Goal: Task Accomplishment & Management: Manage account settings

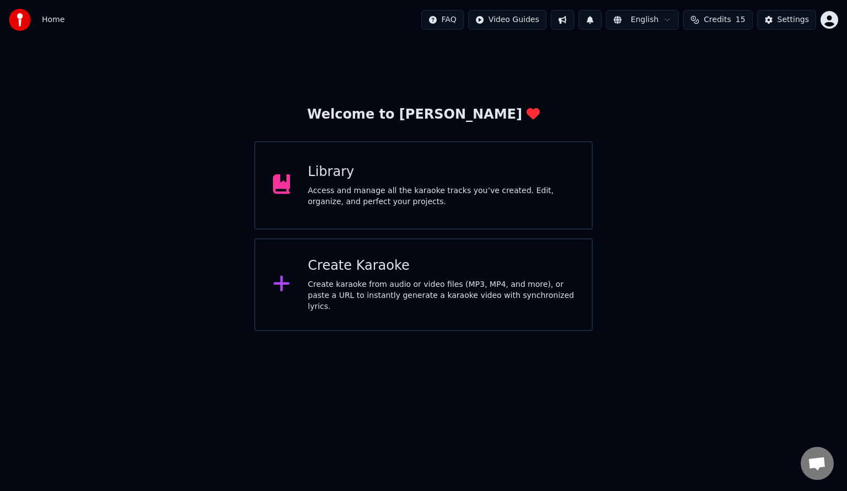
click at [432, 201] on div "Access and manage all the karaoke tracks you’ve created. Edit, organize, and pe…" at bounding box center [441, 196] width 266 height 22
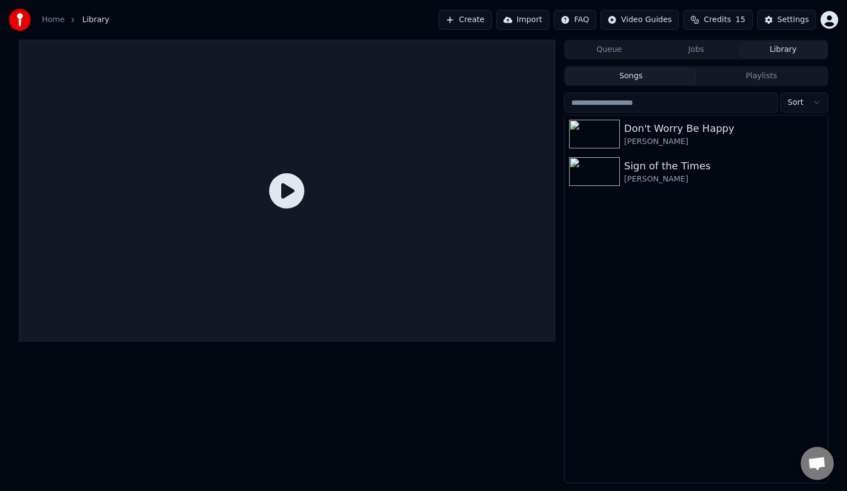
click at [46, 20] on link "Home" at bounding box center [53, 19] width 23 height 11
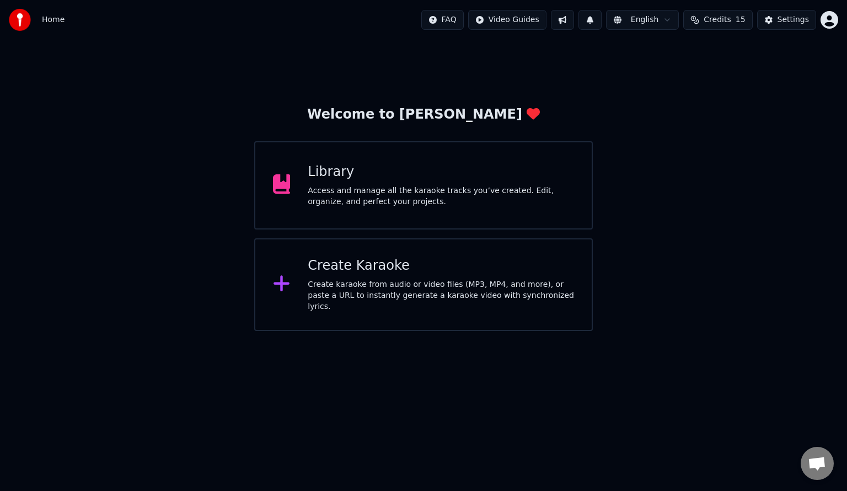
click at [322, 274] on div "Create Karaoke" at bounding box center [441, 266] width 266 height 18
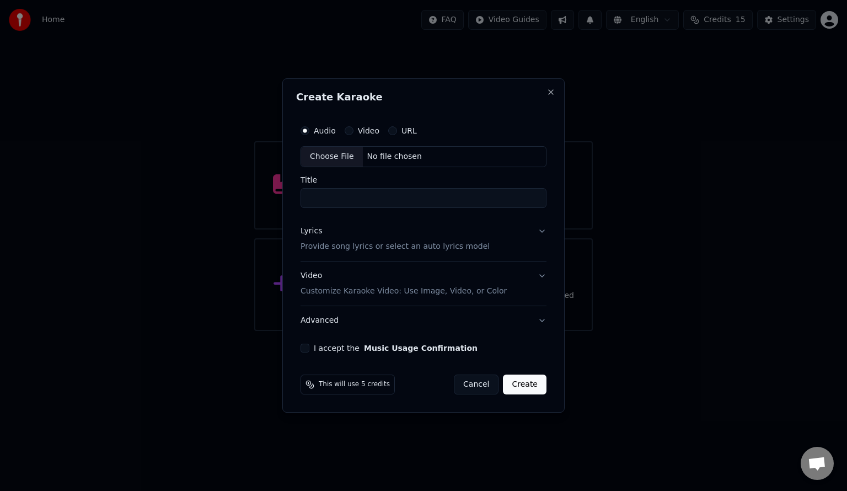
click at [337, 152] on div "Choose File" at bounding box center [332, 157] width 62 height 20
type input "**********"
click at [360, 247] on p "Provide song lyrics or select an auto lyrics model" at bounding box center [392, 246] width 189 height 11
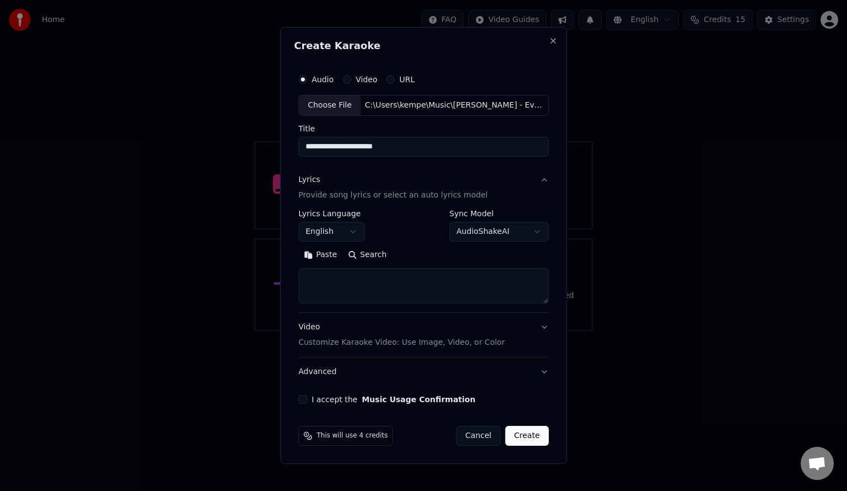
click at [367, 255] on button "Search" at bounding box center [367, 255] width 50 height 18
type textarea "**********"
click at [408, 349] on button "Video Customize Karaoke Video: Use Image, Video, or Color" at bounding box center [423, 335] width 250 height 44
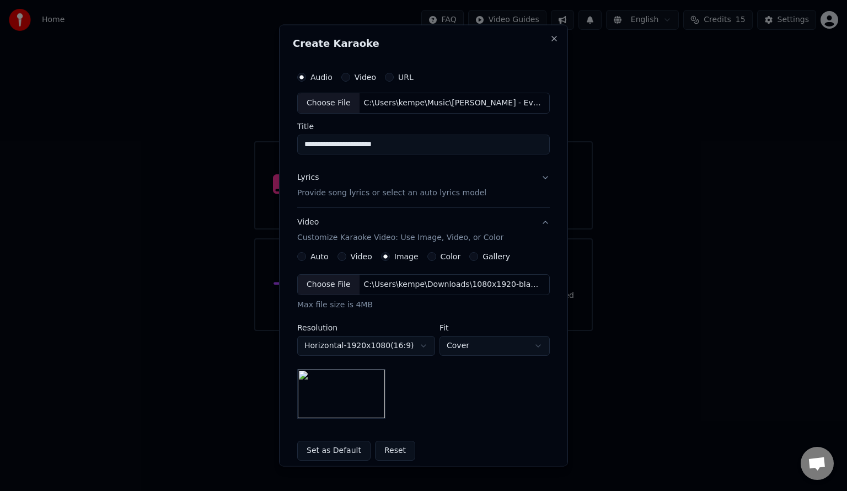
click at [441, 258] on label "Color" at bounding box center [451, 256] width 20 height 8
click at [436, 258] on button "Color" at bounding box center [431, 255] width 9 height 9
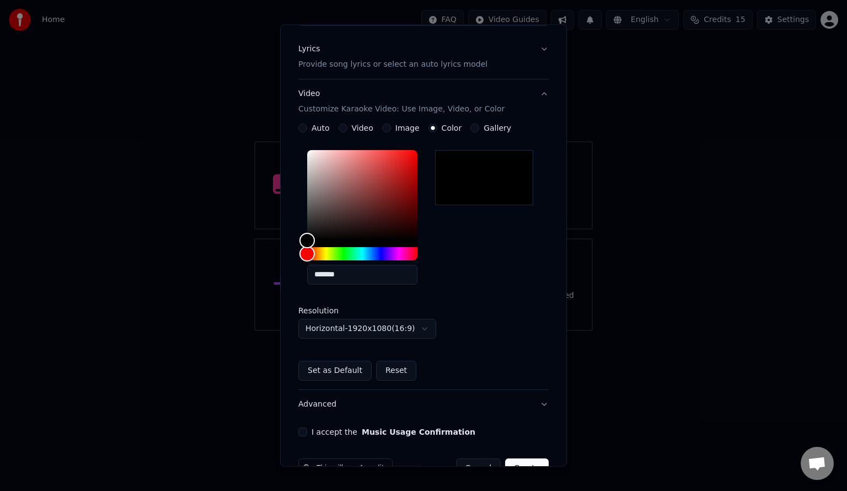
scroll to position [157, 0]
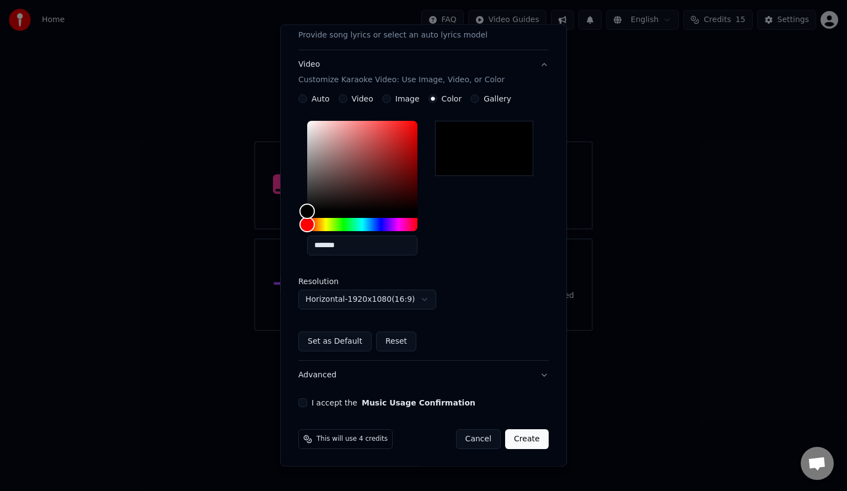
click at [315, 401] on label "I accept the Music Usage Confirmation" at bounding box center [394, 403] width 164 height 8
click at [307, 401] on button "I accept the Music Usage Confirmation" at bounding box center [302, 402] width 9 height 9
click at [348, 440] on span "This will use 4 credits" at bounding box center [352, 439] width 71 height 9
click at [359, 444] on div "This will use 4 credits" at bounding box center [345, 439] width 94 height 20
click at [411, 306] on button "Horizontal - 1920 x 1080 ( 16 : 9 )" at bounding box center [367, 300] width 138 height 20
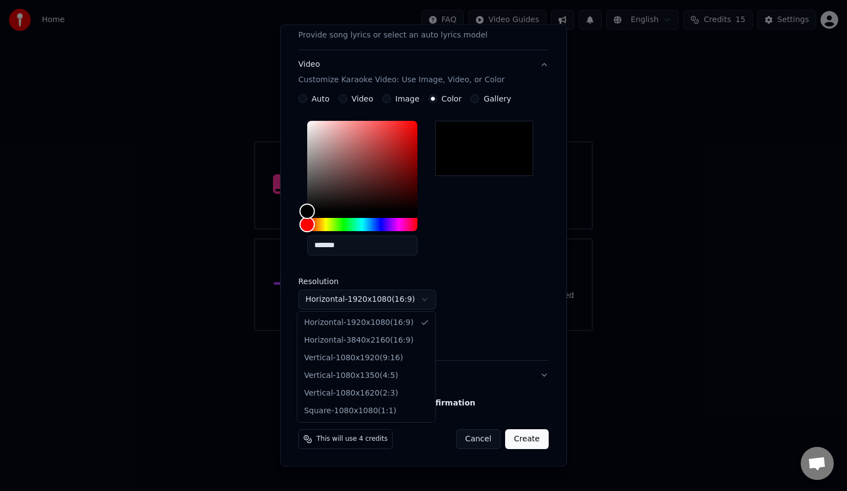
click at [487, 308] on div at bounding box center [423, 245] width 847 height 491
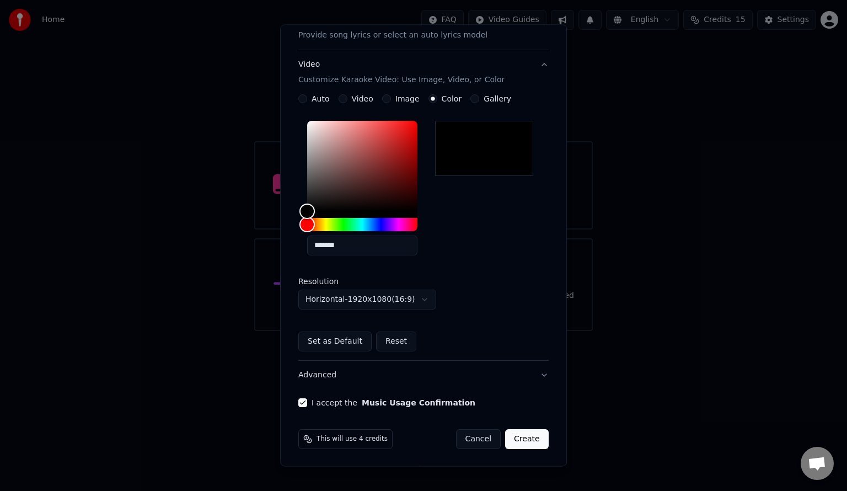
click at [516, 441] on button "Create" at bounding box center [527, 439] width 44 height 20
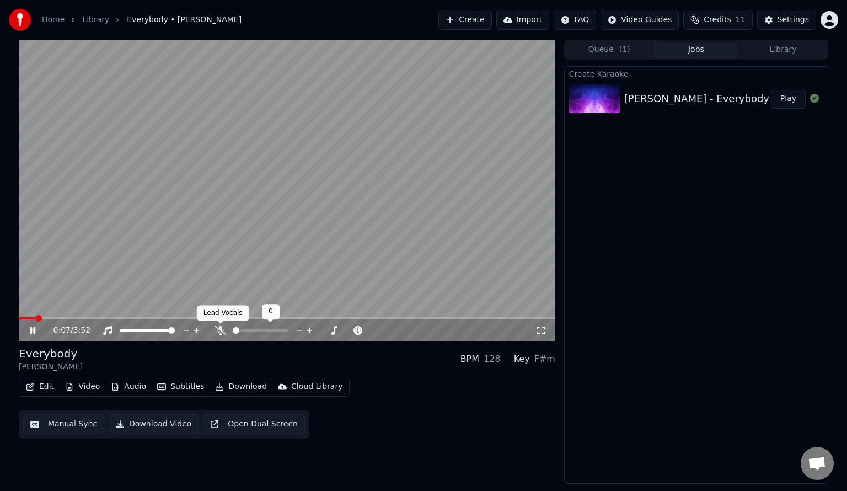
click at [216, 331] on icon at bounding box center [220, 330] width 11 height 9
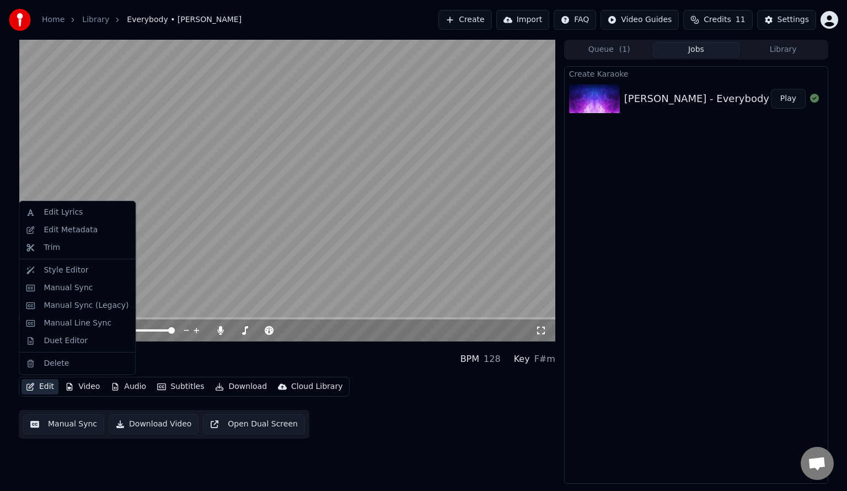
click at [42, 391] on button "Edit" at bounding box center [40, 386] width 37 height 15
click at [69, 265] on div "Style Editor" at bounding box center [66, 270] width 45 height 11
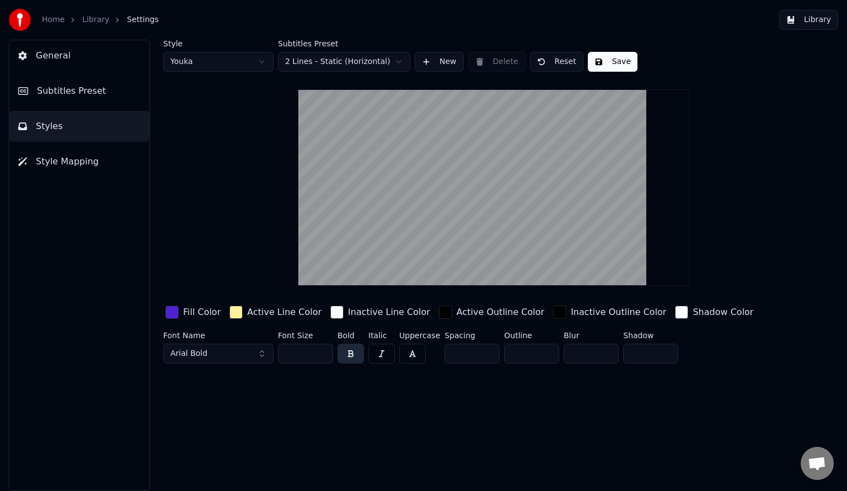
click at [58, 22] on link "Home" at bounding box center [53, 19] width 23 height 11
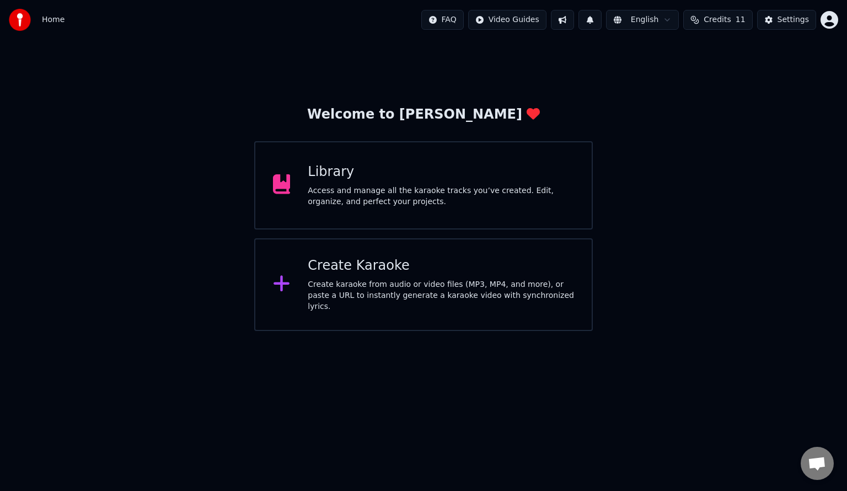
click at [320, 195] on div "Access and manage all the karaoke tracks you’ve created. Edit, organize, and pe…" at bounding box center [441, 196] width 266 height 22
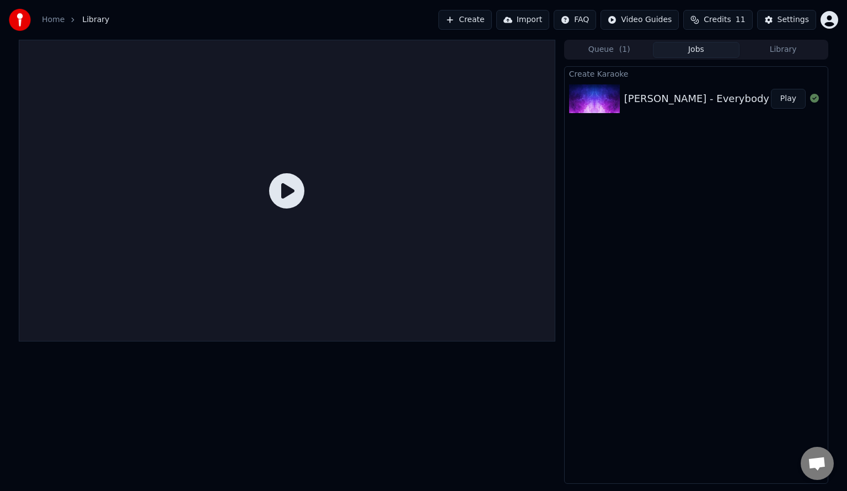
click at [679, 100] on div "[PERSON_NAME] - Everybody" at bounding box center [696, 98] width 145 height 15
click at [587, 98] on img at bounding box center [594, 98] width 51 height 29
click at [787, 99] on button "Play" at bounding box center [788, 99] width 35 height 20
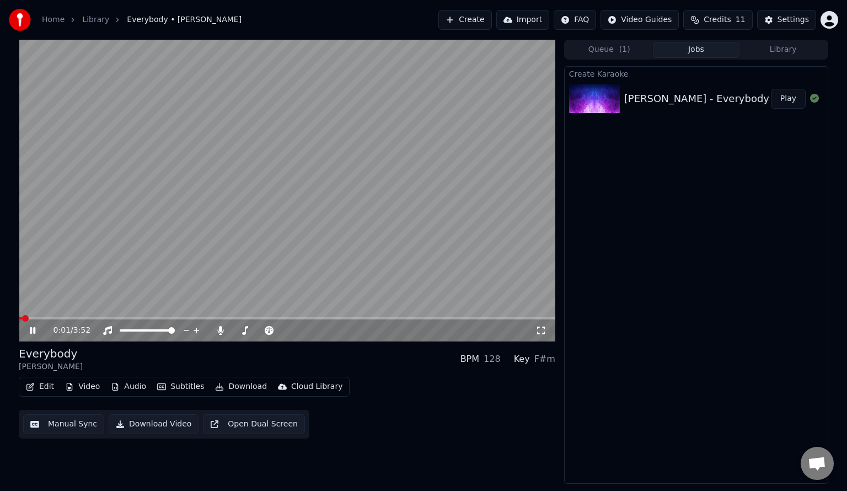
click at [210, 266] on video at bounding box center [287, 191] width 537 height 302
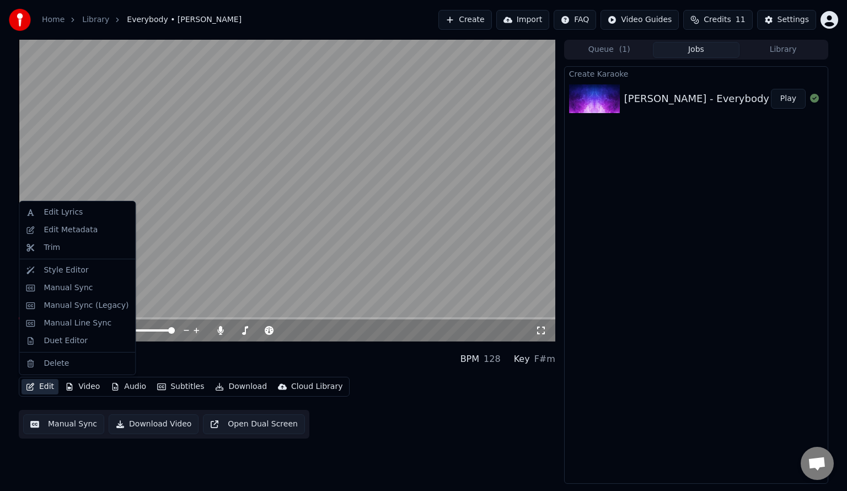
click at [41, 389] on button "Edit" at bounding box center [40, 386] width 37 height 15
click at [83, 209] on div "Edit Lyrics" at bounding box center [86, 212] width 85 height 11
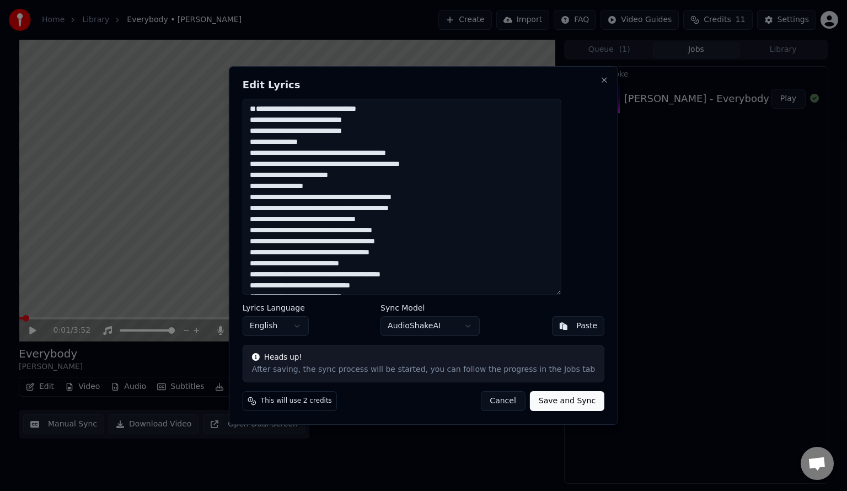
click at [543, 399] on button "Save and Sync" at bounding box center [567, 401] width 74 height 20
type textarea "**********"
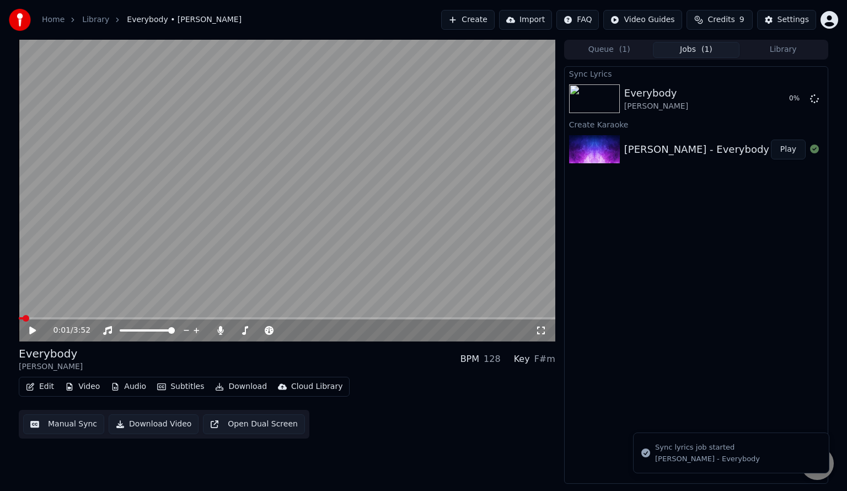
click at [320, 226] on video at bounding box center [287, 191] width 537 height 302
click at [275, 249] on video at bounding box center [287, 191] width 537 height 302
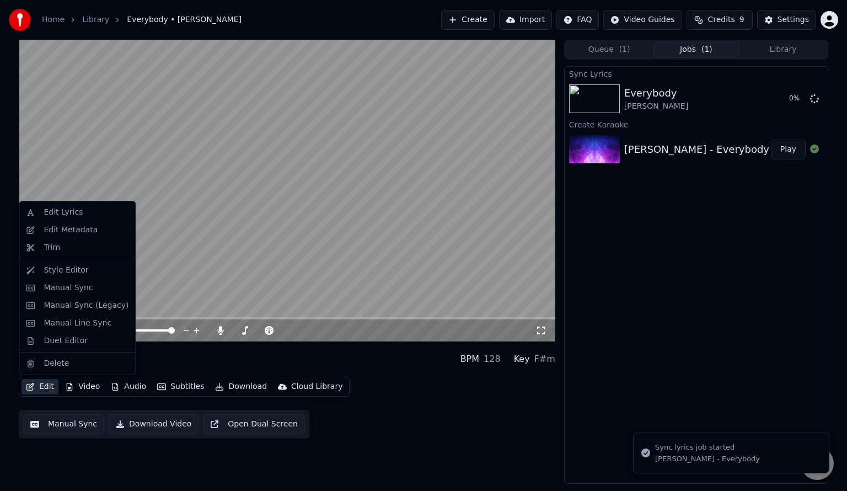
click at [44, 385] on button "Edit" at bounding box center [40, 386] width 37 height 15
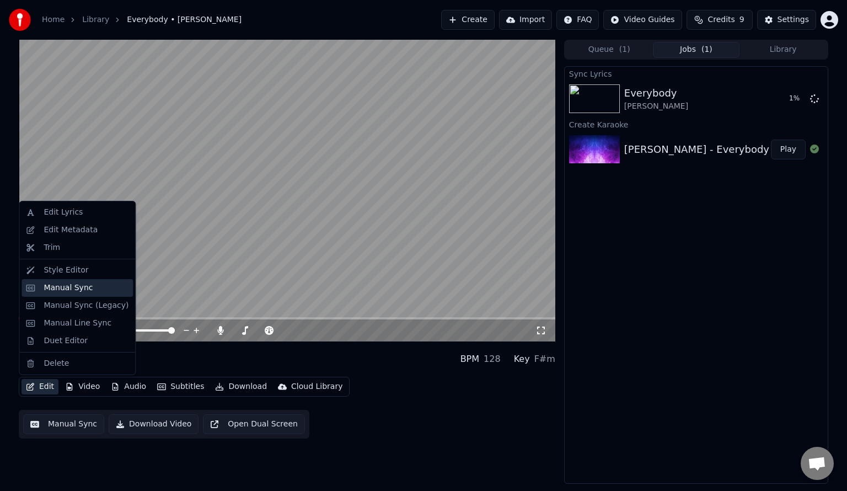
click at [94, 295] on div "Manual Sync" at bounding box center [77, 288] width 111 height 18
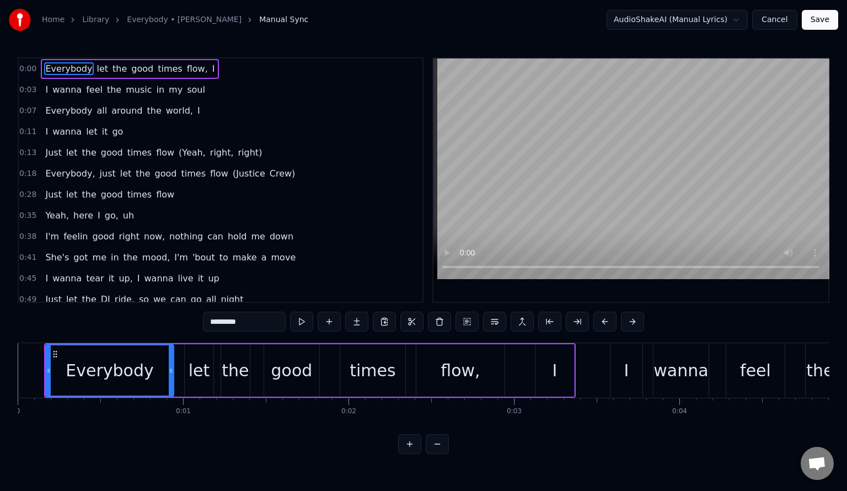
click at [168, 21] on link "Everybody • [PERSON_NAME]" at bounding box center [184, 19] width 115 height 11
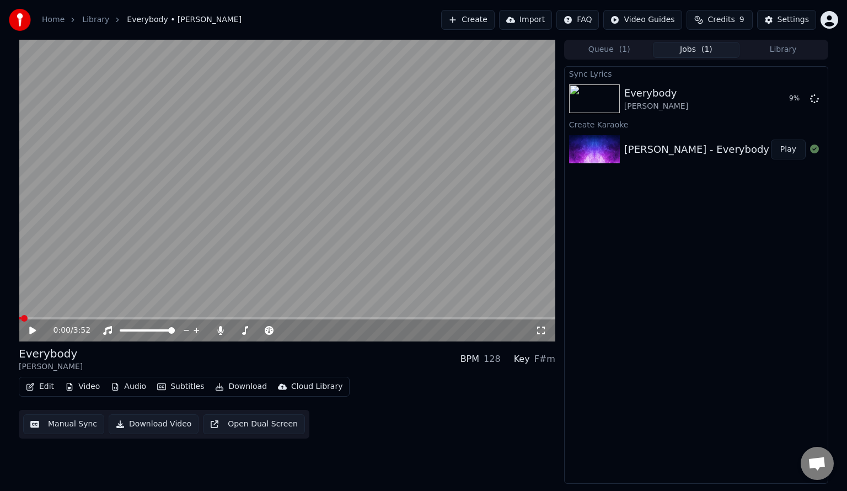
click at [47, 387] on button "Edit" at bounding box center [40, 386] width 37 height 15
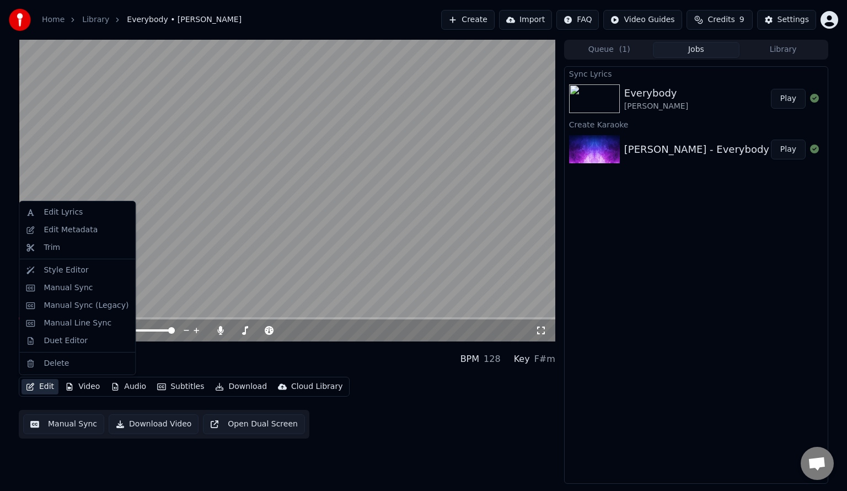
click at [277, 223] on video at bounding box center [287, 191] width 537 height 302
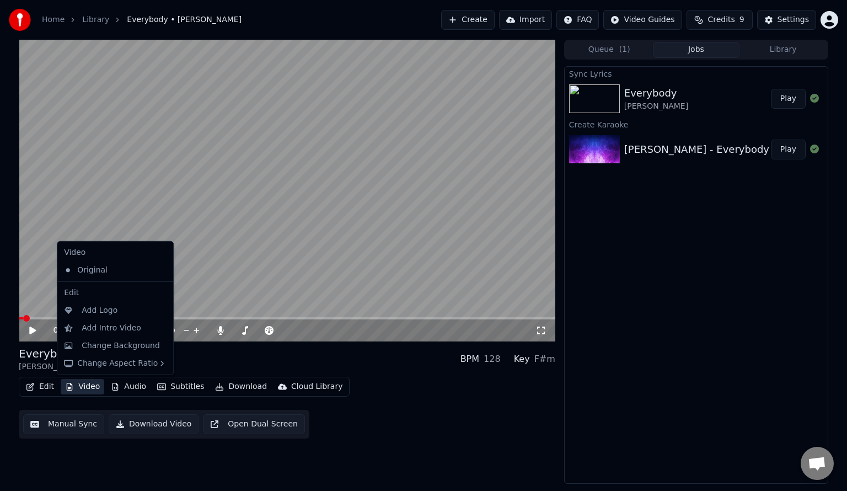
click at [88, 386] on button "Video" at bounding box center [83, 386] width 44 height 15
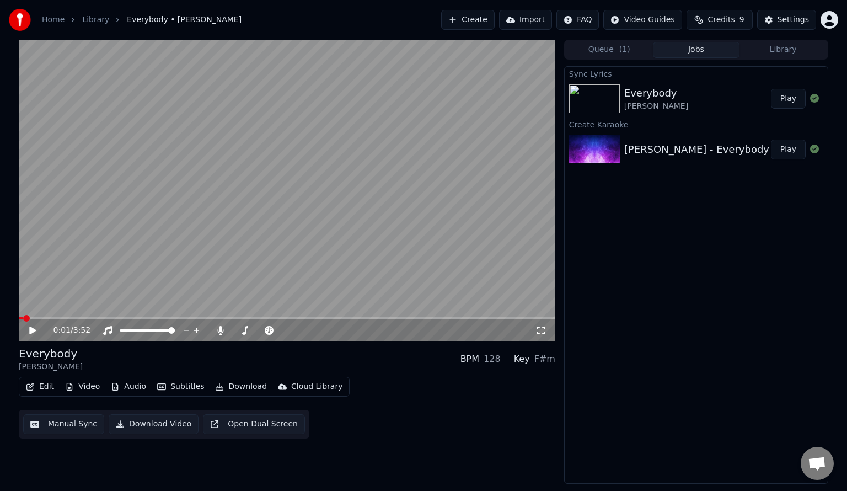
click at [314, 355] on div "Everybody [PERSON_NAME] BPM 128 Key F#m" at bounding box center [287, 359] width 537 height 26
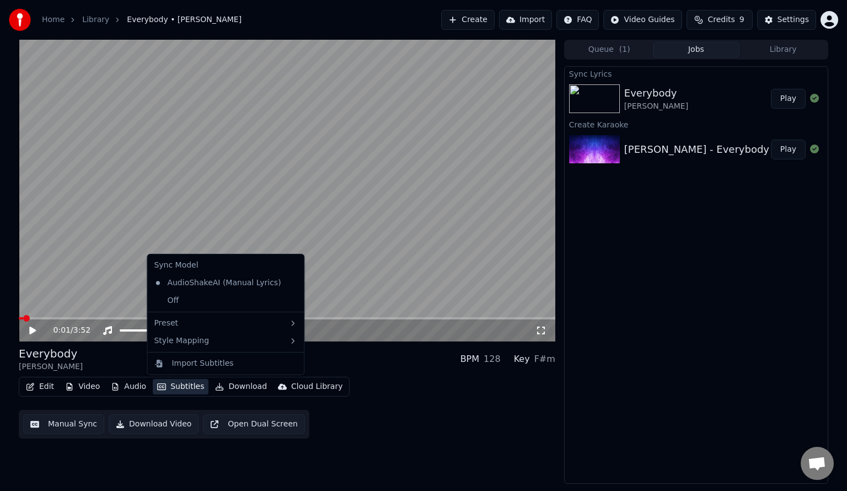
click at [174, 388] on button "Subtitles" at bounding box center [181, 386] width 56 height 15
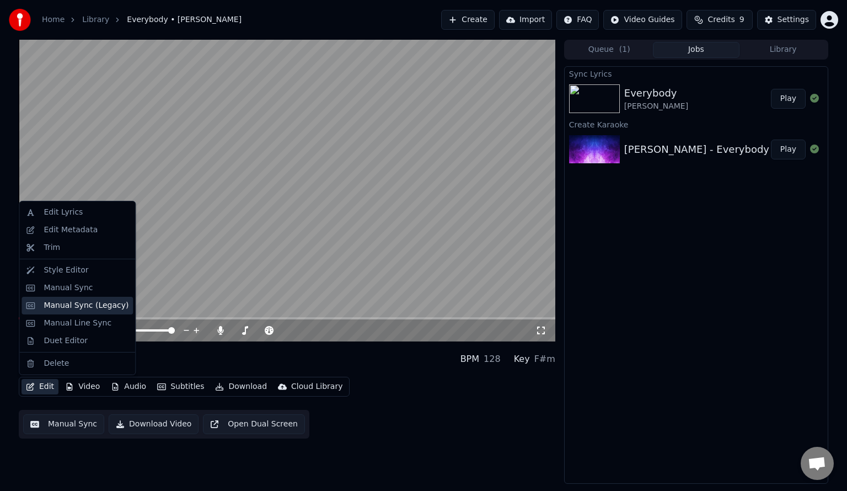
click at [88, 303] on div "Manual Sync (Legacy)" at bounding box center [86, 305] width 85 height 11
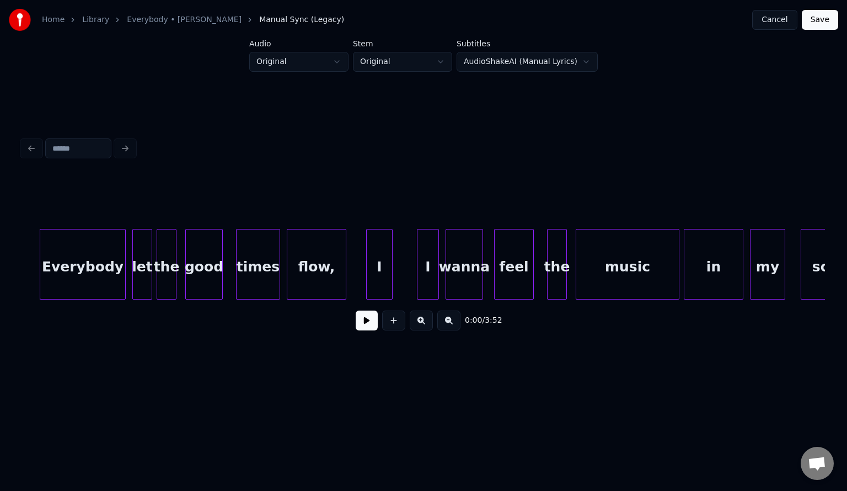
click at [364, 326] on button at bounding box center [367, 320] width 22 height 20
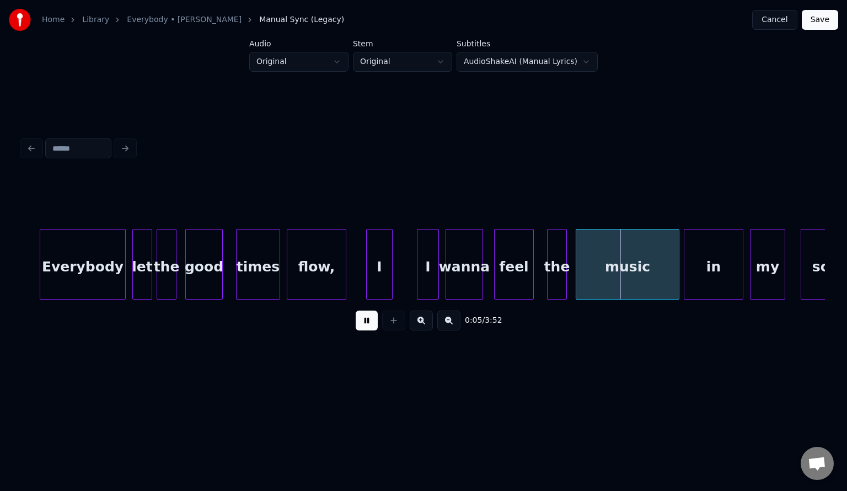
click at [358, 330] on button at bounding box center [367, 320] width 22 height 20
click at [178, 19] on link "Everybody • [PERSON_NAME]" at bounding box center [184, 19] width 115 height 11
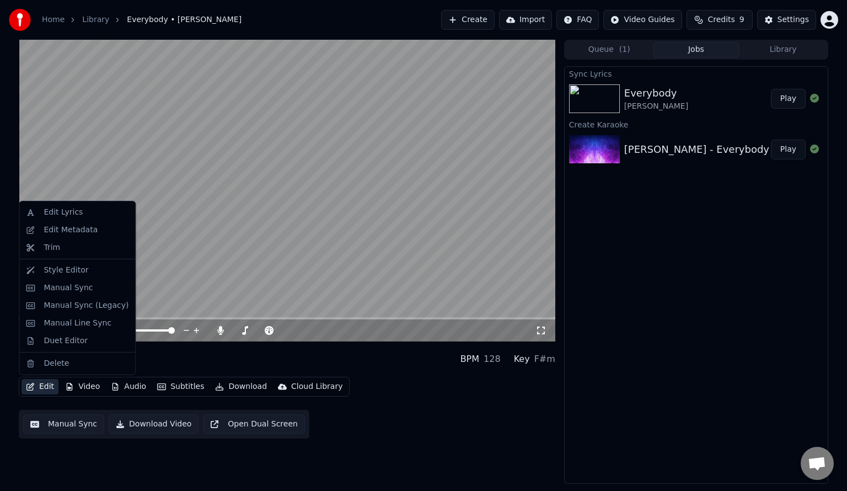
click at [40, 387] on button "Edit" at bounding box center [40, 386] width 37 height 15
click at [84, 249] on div "Trim" at bounding box center [86, 247] width 85 height 11
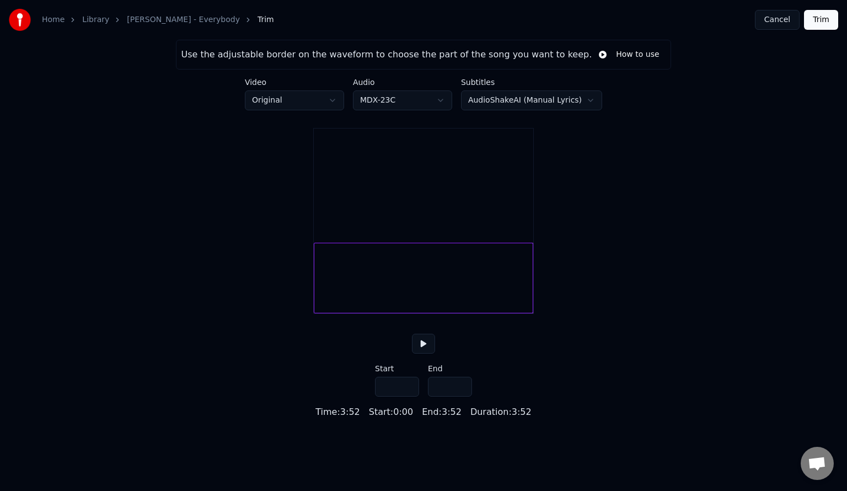
click at [424, 350] on button at bounding box center [423, 344] width 23 height 20
click at [428, 353] on button at bounding box center [423, 344] width 23 height 20
click at [137, 21] on link "[PERSON_NAME] - Everybody" at bounding box center [183, 19] width 113 height 11
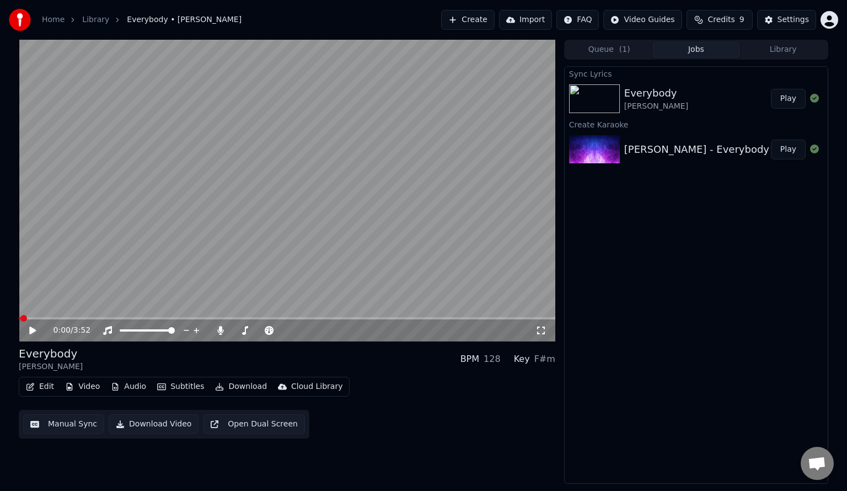
click at [50, 382] on button "Edit" at bounding box center [40, 386] width 37 height 15
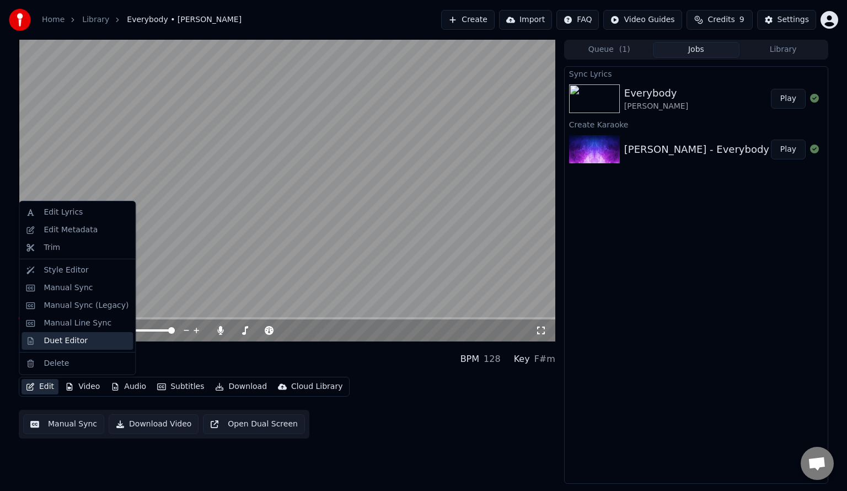
click at [92, 335] on div "Duet Editor" at bounding box center [86, 340] width 85 height 11
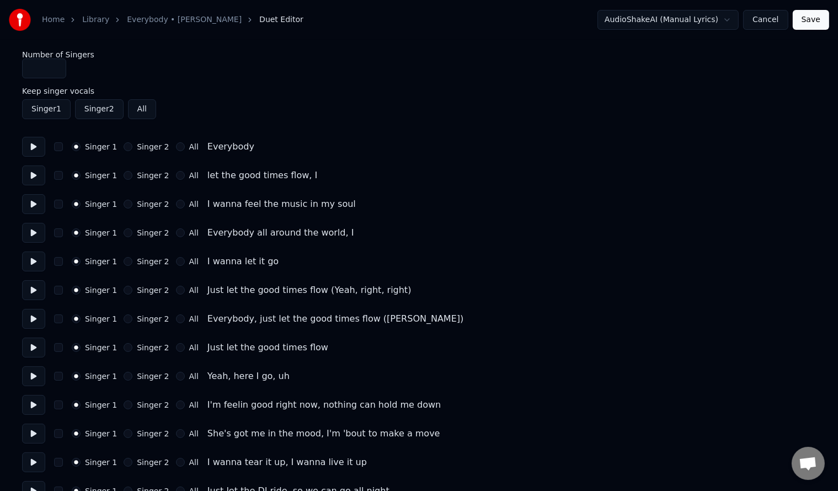
click at [167, 22] on link "Everybody • [PERSON_NAME]" at bounding box center [184, 19] width 115 height 11
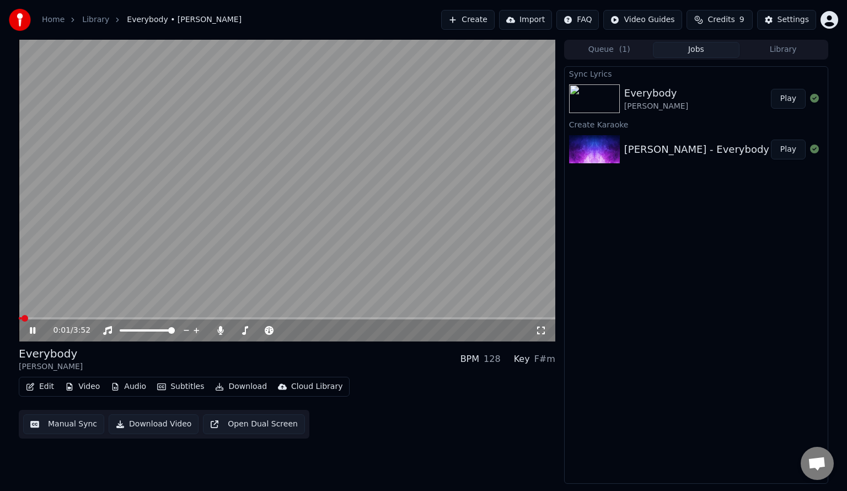
click at [145, 270] on video at bounding box center [287, 191] width 537 height 302
click at [57, 384] on div "Edit Video Audio Subtitles Download Cloud Library" at bounding box center [184, 387] width 331 height 20
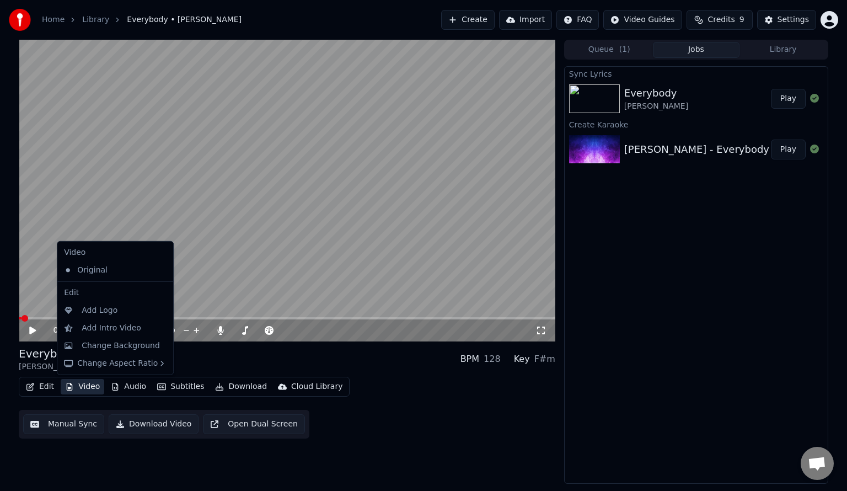
click at [81, 381] on button "Video" at bounding box center [83, 386] width 44 height 15
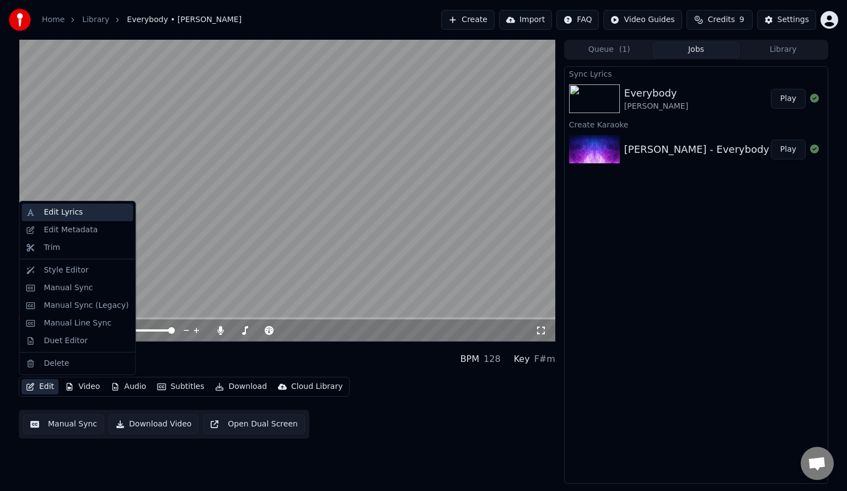
click at [89, 215] on div "Edit Lyrics" at bounding box center [86, 212] width 85 height 11
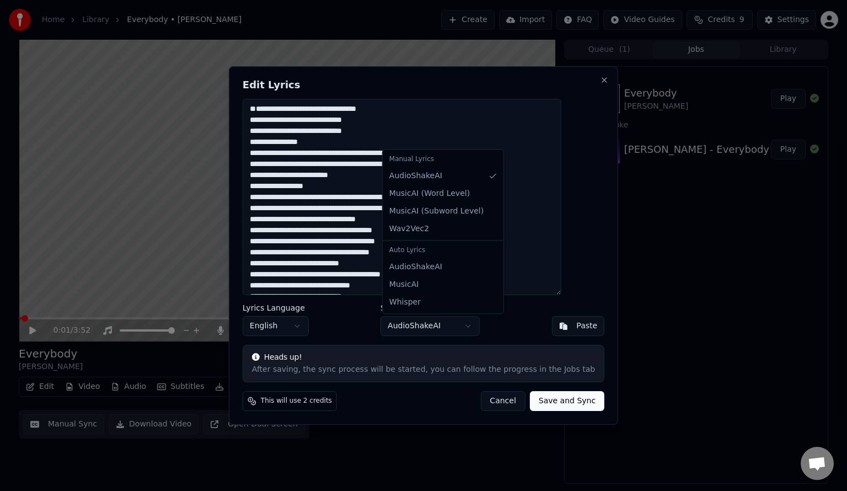
click at [408, 335] on body "Home Library Everybody • [PERSON_NAME] Create Import FAQ Video Guides Credits 9…" at bounding box center [423, 245] width 847 height 491
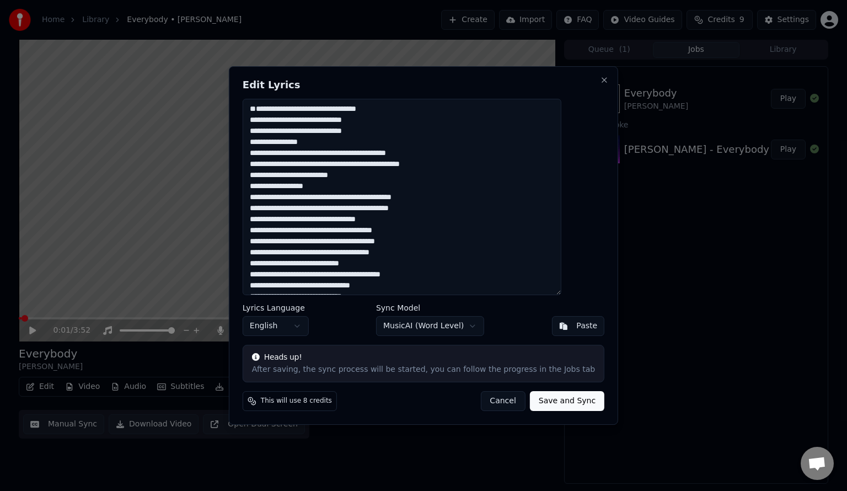
click at [561, 405] on button "Save and Sync" at bounding box center [567, 401] width 74 height 20
type textarea "**********"
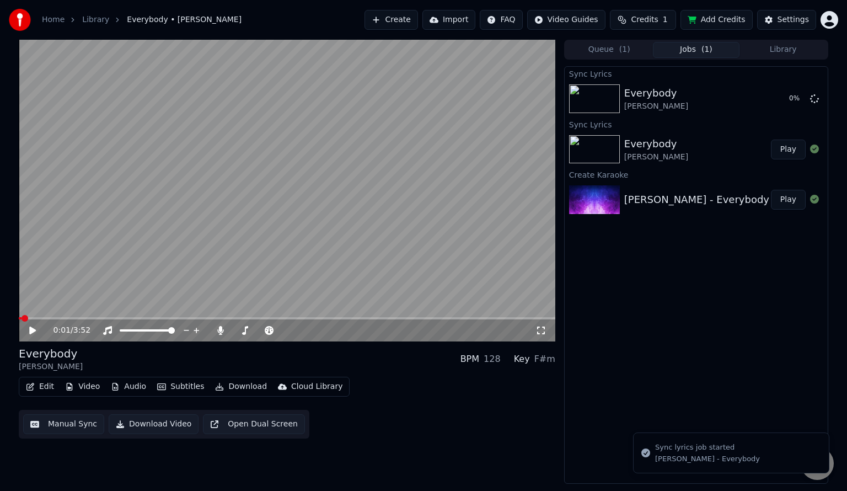
click at [303, 262] on video at bounding box center [287, 191] width 537 height 302
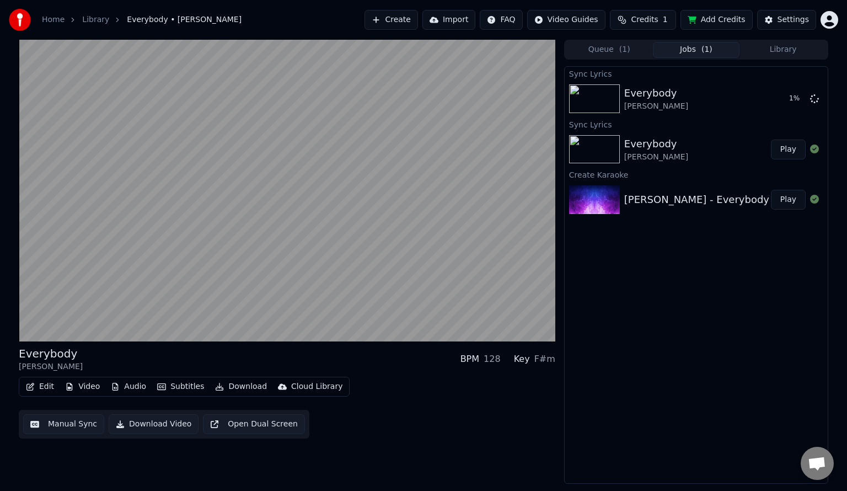
click at [303, 262] on video at bounding box center [287, 191] width 537 height 302
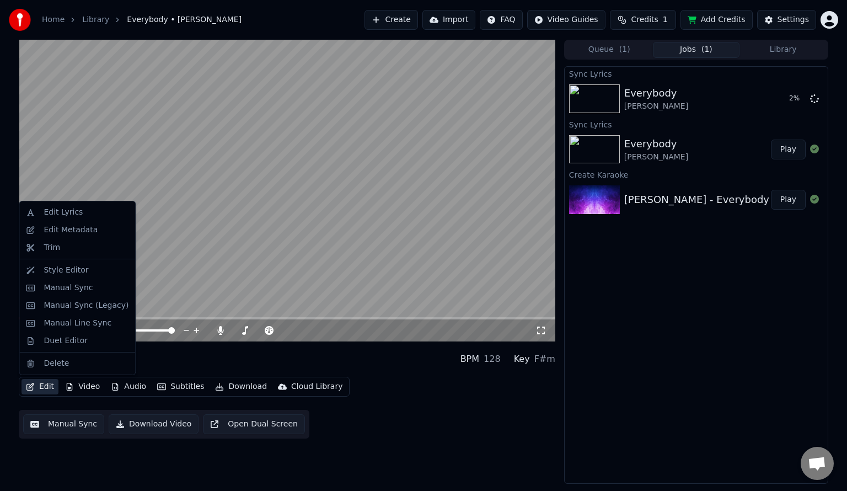
click at [33, 383] on icon "button" at bounding box center [30, 387] width 8 height 8
click at [53, 365] on div "Delete" at bounding box center [56, 363] width 25 height 11
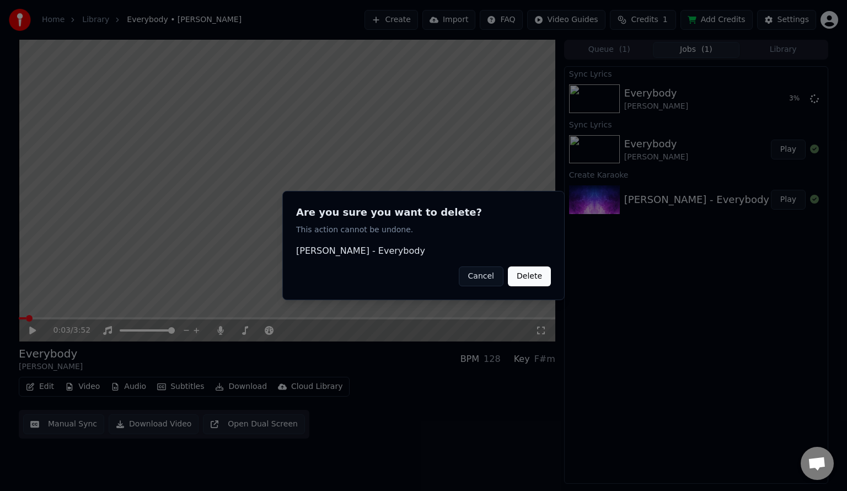
click at [476, 268] on button "Cancel" at bounding box center [481, 276] width 45 height 20
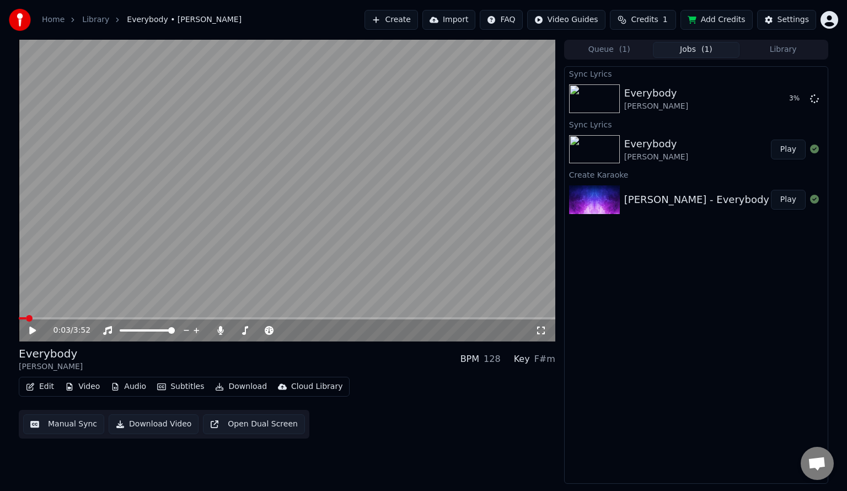
click at [297, 382] on div "Cloud Library" at bounding box center [316, 386] width 51 height 11
click at [45, 388] on button "Edit" at bounding box center [40, 386] width 37 height 15
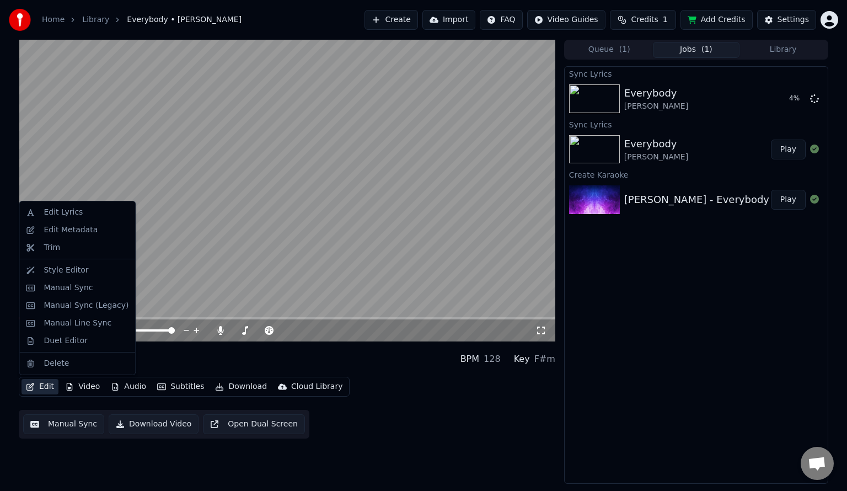
click at [45, 388] on button "Edit" at bounding box center [40, 386] width 37 height 15
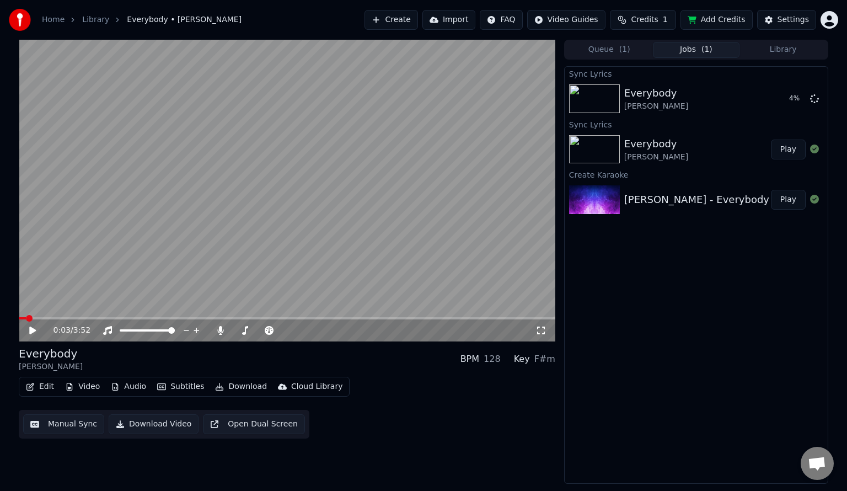
click at [73, 421] on button "Manual Sync" at bounding box center [63, 424] width 81 height 20
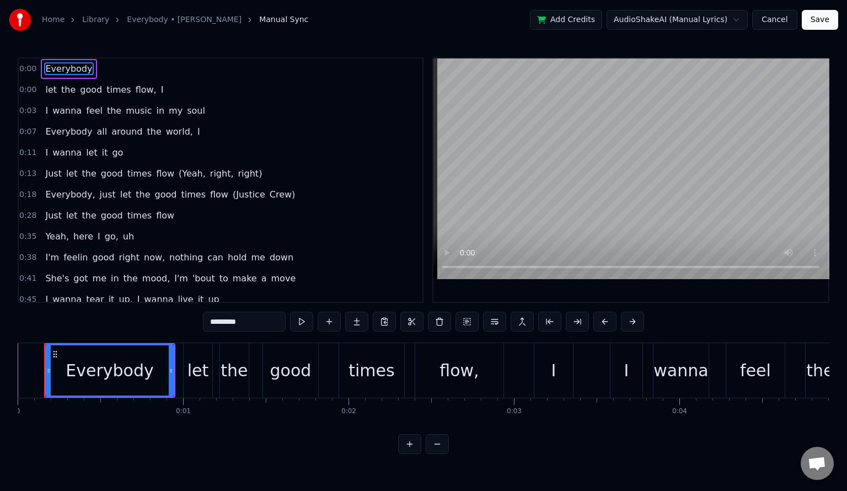
click at [468, 364] on div "flow," at bounding box center [459, 370] width 39 height 25
type input "*****"
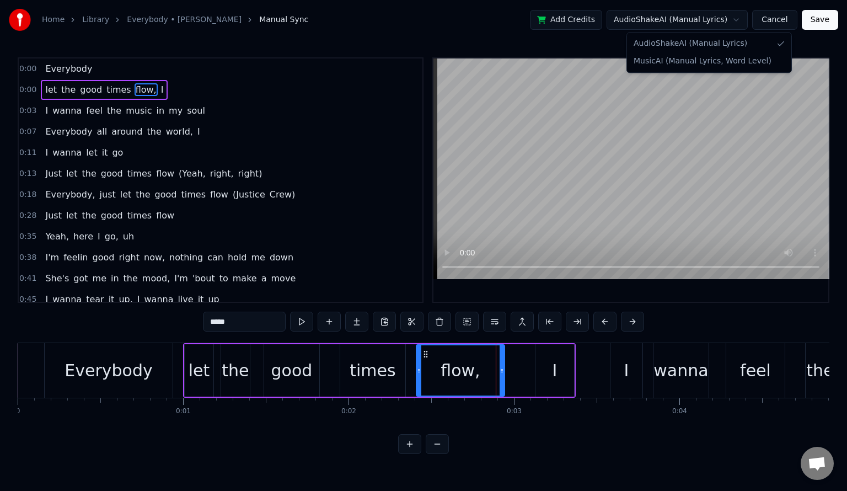
click at [703, 20] on html "Home Library Everybody • [PERSON_NAME] Manual Sync Add Credits AudioShakeAI (Ma…" at bounding box center [423, 236] width 847 height 472
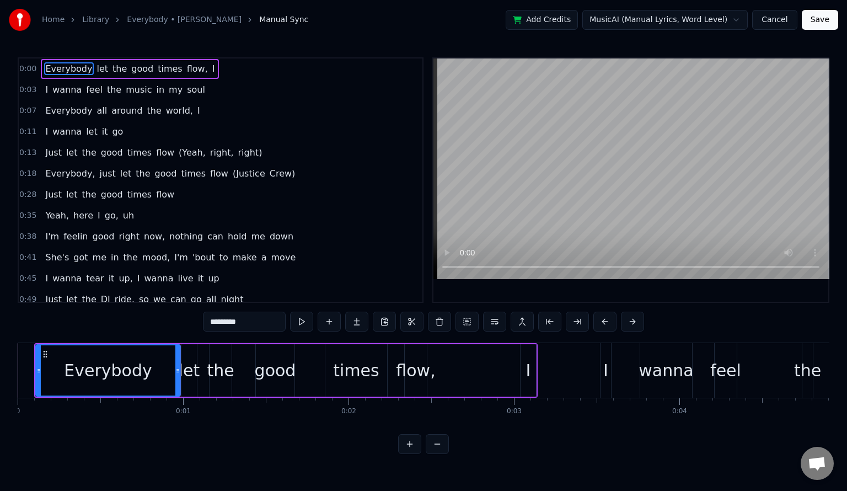
click at [184, 20] on link "Everybody • [PERSON_NAME]" at bounding box center [184, 19] width 115 height 11
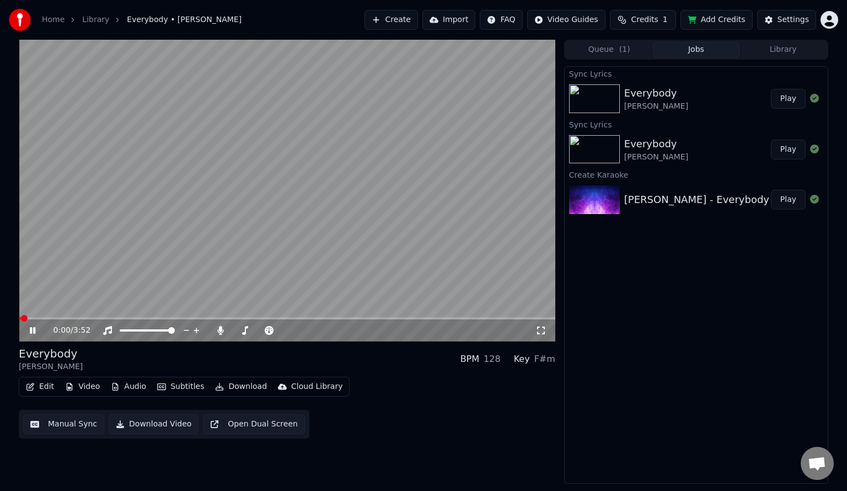
click at [119, 187] on video at bounding box center [287, 191] width 537 height 302
click at [35, 387] on button "Edit" at bounding box center [40, 386] width 37 height 15
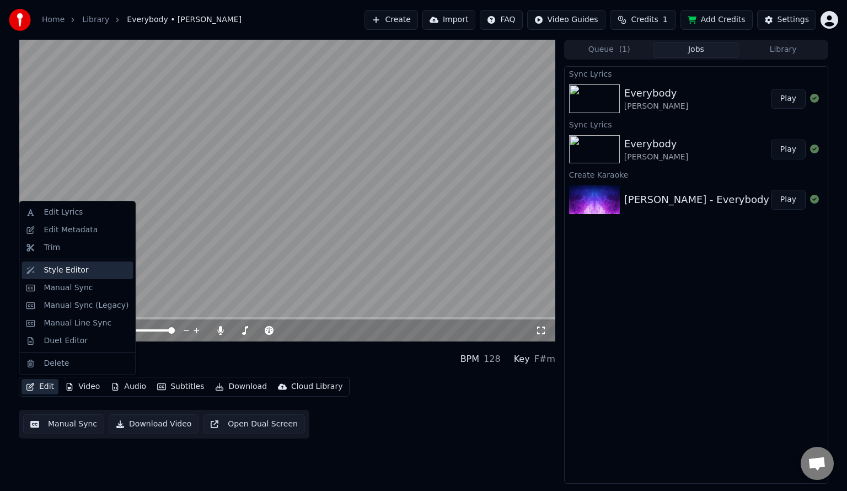
click at [78, 263] on div "Style Editor" at bounding box center [77, 270] width 111 height 18
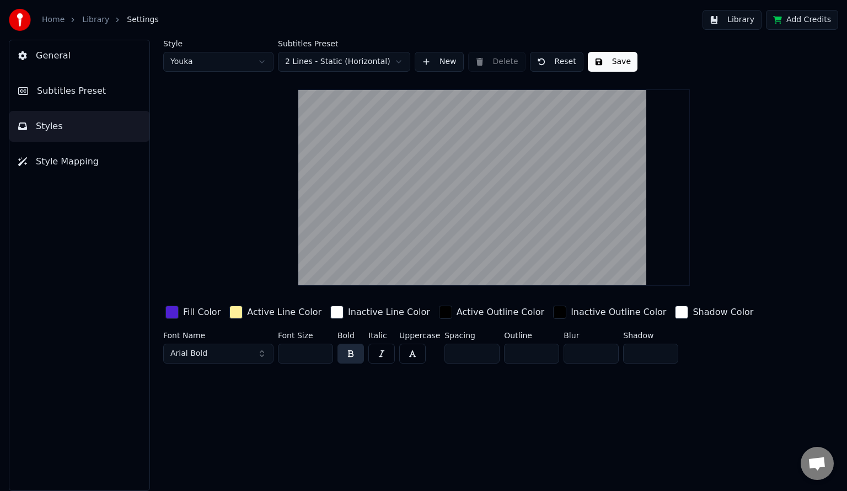
click at [93, 73] on div "General Subtitles Preset Styles Style Mapping" at bounding box center [79, 265] width 141 height 451
click at [74, 62] on button "General" at bounding box center [79, 55] width 140 height 31
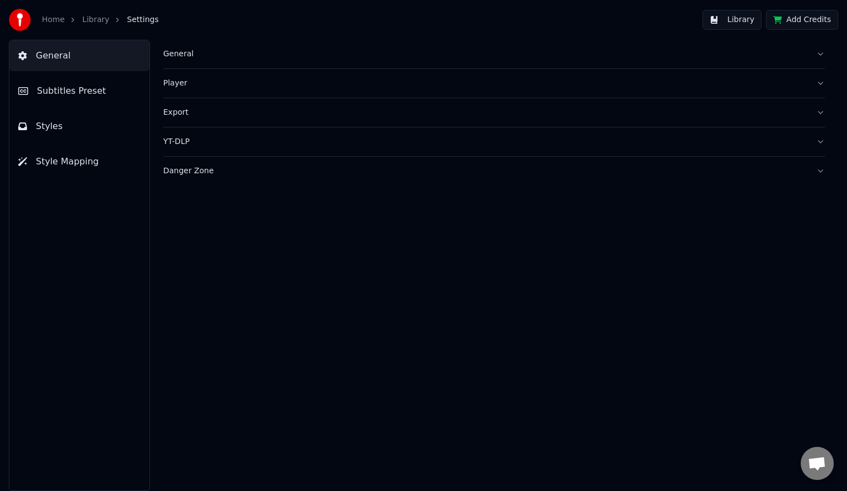
click at [205, 57] on div "General" at bounding box center [485, 54] width 644 height 11
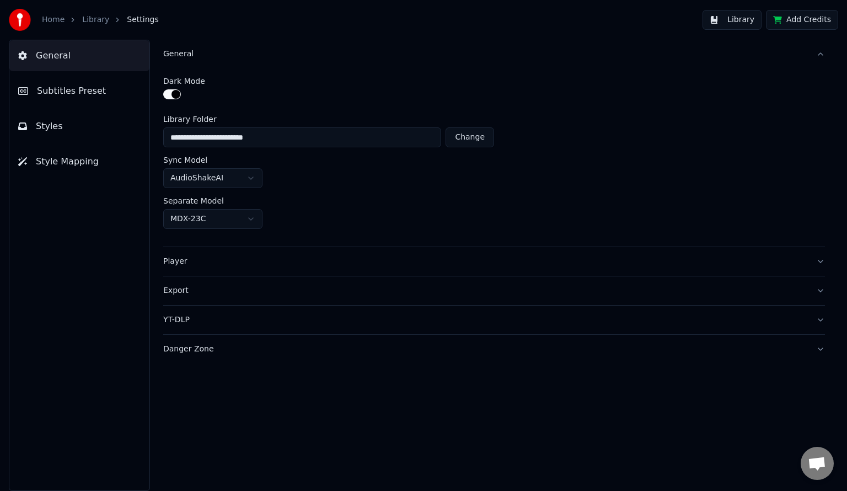
click at [205, 57] on div "General" at bounding box center [485, 54] width 644 height 11
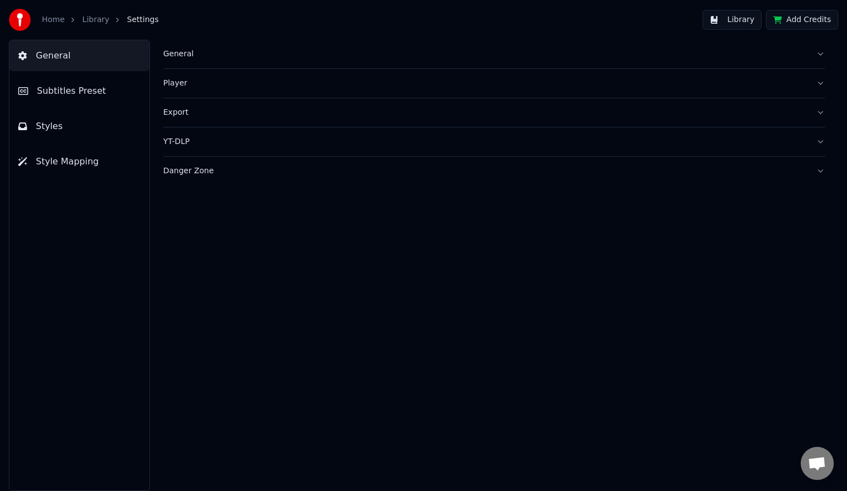
click at [208, 72] on button "Player" at bounding box center [494, 83] width 662 height 29
click at [207, 99] on button "Export" at bounding box center [494, 112] width 662 height 29
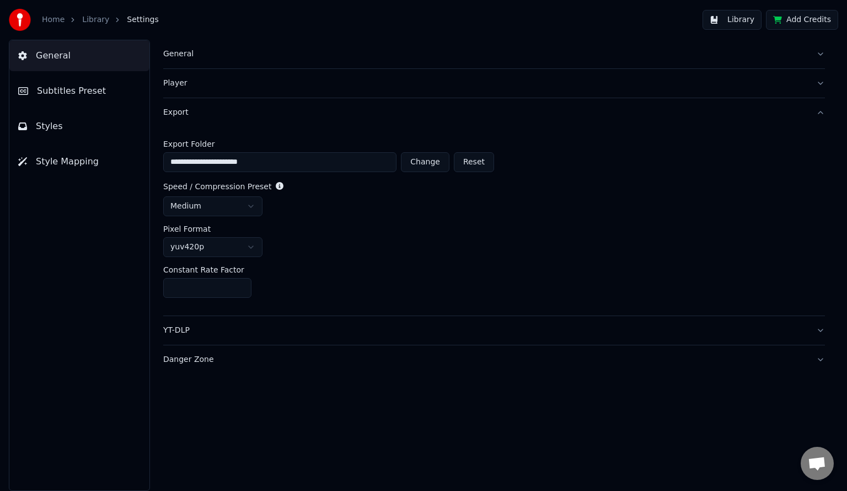
click at [207, 99] on button "Export" at bounding box center [494, 112] width 662 height 29
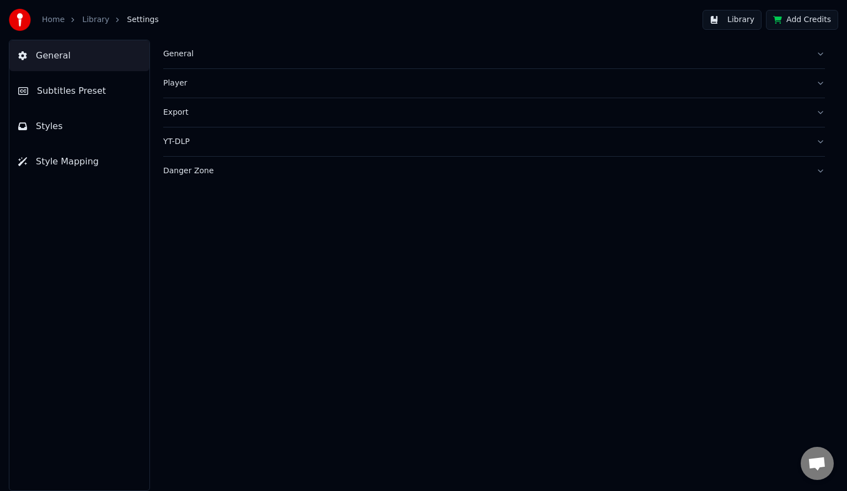
click at [210, 131] on button "YT-DLP" at bounding box center [494, 141] width 662 height 29
click at [104, 78] on button "Subtitles Preset" at bounding box center [79, 91] width 140 height 31
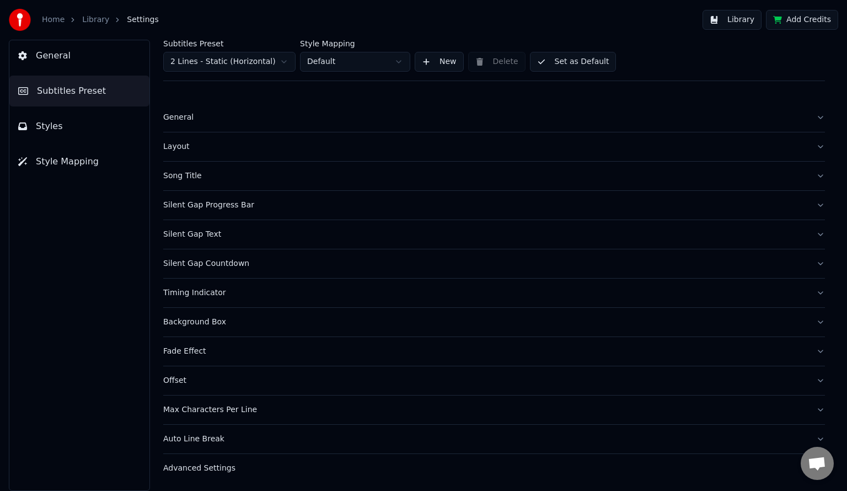
click at [199, 170] on div "Song Title" at bounding box center [485, 175] width 644 height 11
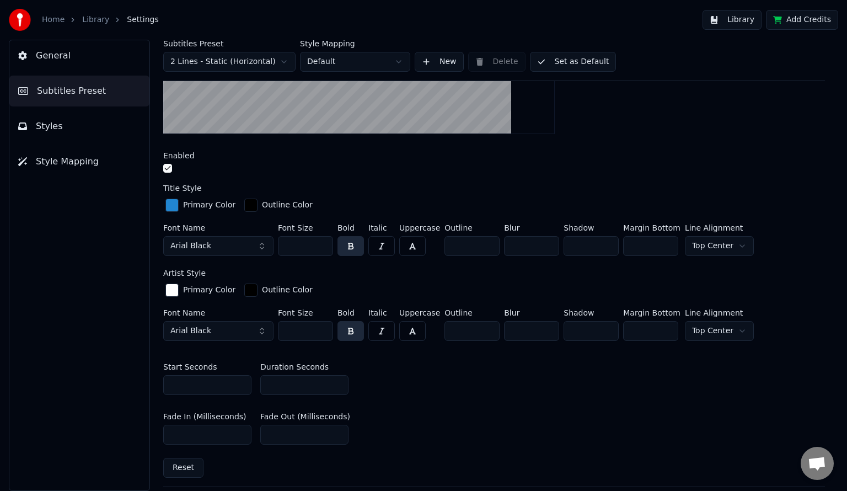
scroll to position [278, 0]
click at [227, 383] on input "*" at bounding box center [207, 384] width 88 height 20
click at [298, 385] on input "*" at bounding box center [304, 384] width 88 height 20
type input "*"
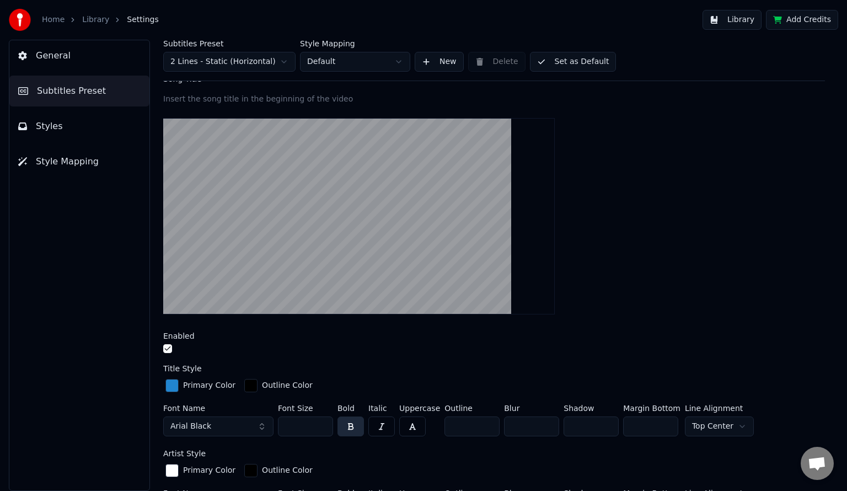
scroll to position [126, 0]
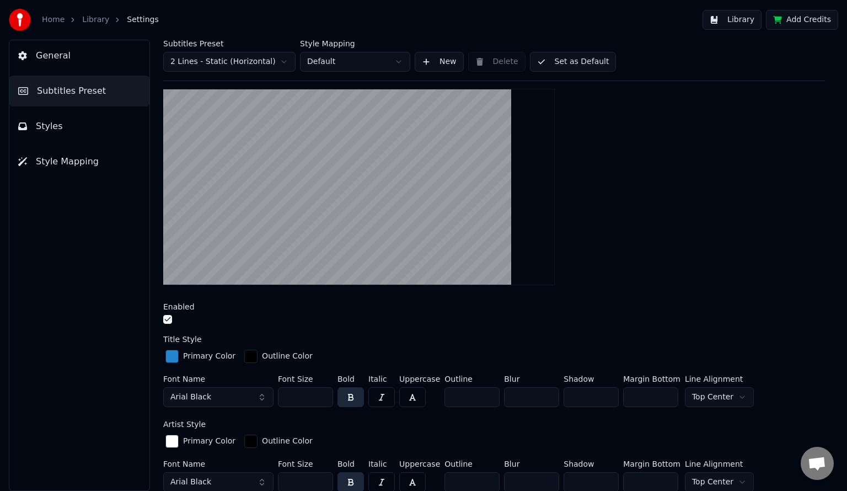
click at [167, 355] on div "button" at bounding box center [171, 356] width 13 height 13
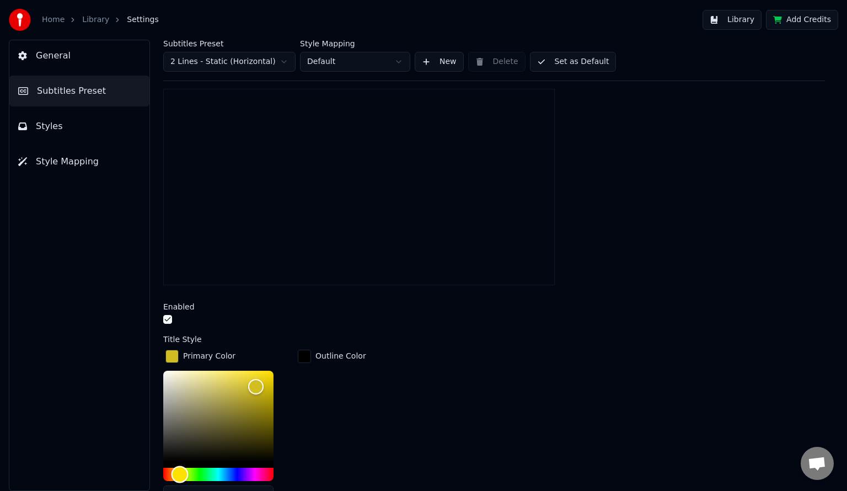
type input "*******"
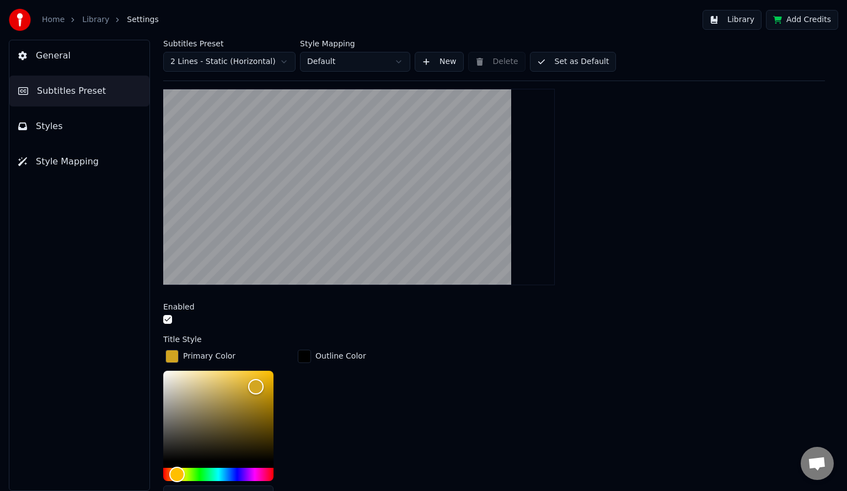
click at [592, 60] on button "Set as Default" at bounding box center [573, 62] width 87 height 20
click at [554, 62] on button "Done" at bounding box center [556, 62] width 52 height 20
click at [551, 57] on button "Done" at bounding box center [556, 62] width 52 height 20
click at [746, 14] on button "Library" at bounding box center [732, 20] width 59 height 20
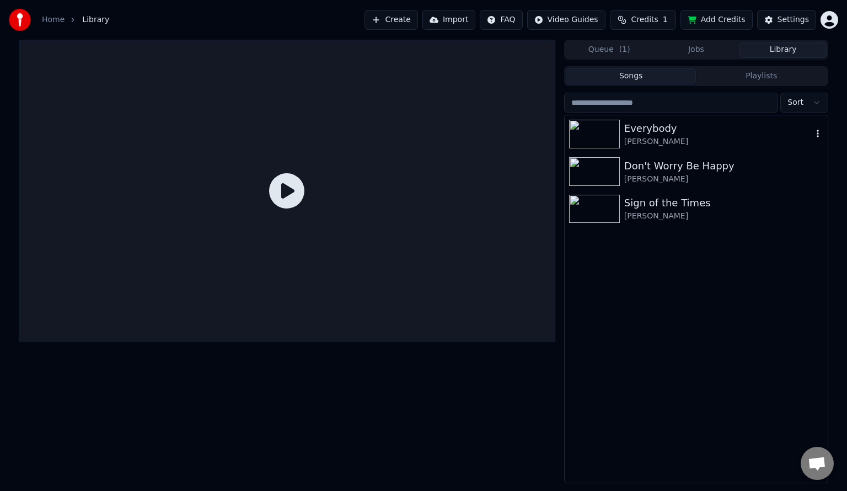
click at [662, 132] on div "Everybody" at bounding box center [718, 128] width 188 height 15
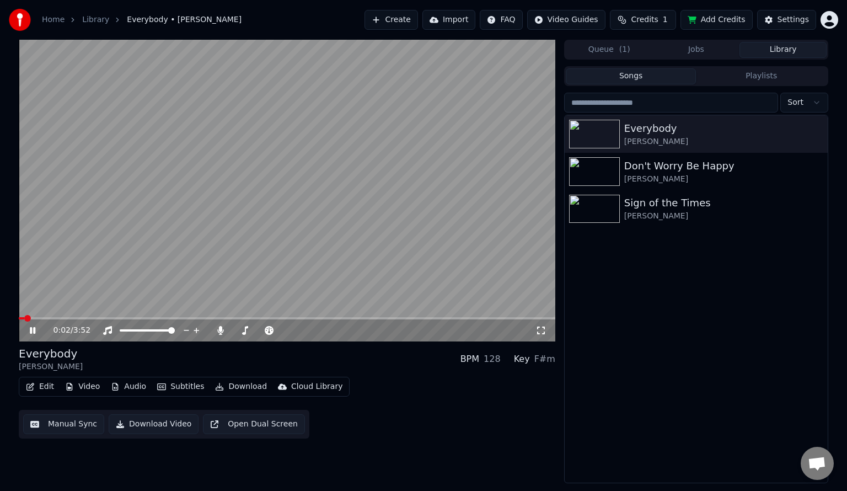
click at [276, 240] on video at bounding box center [287, 191] width 537 height 302
click at [218, 310] on video at bounding box center [287, 191] width 537 height 302
click at [211, 309] on video at bounding box center [287, 191] width 537 height 302
click at [217, 318] on span at bounding box center [287, 318] width 537 height 2
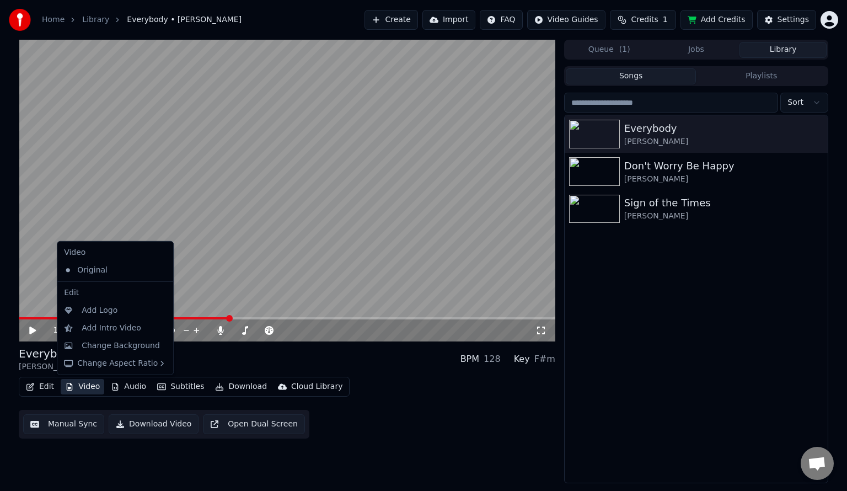
click at [61, 392] on button "Video" at bounding box center [83, 386] width 44 height 15
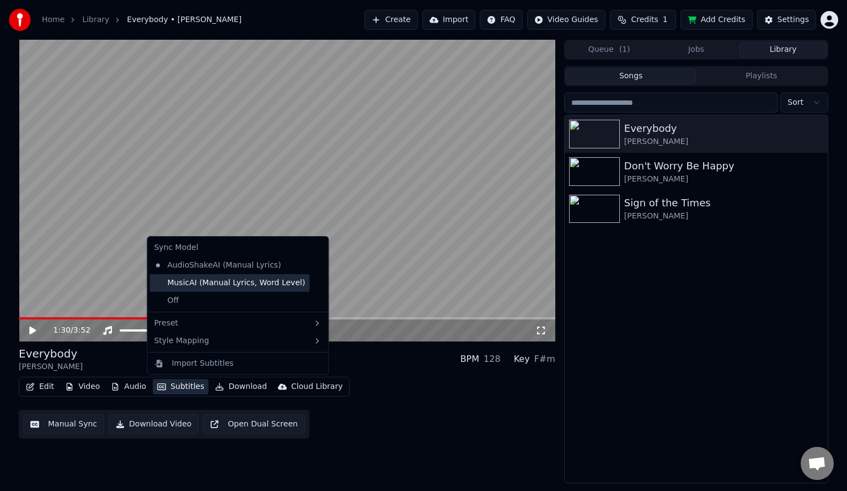
click at [254, 289] on div "MusicAI (Manual Lyrics, Word Level)" at bounding box center [229, 283] width 160 height 18
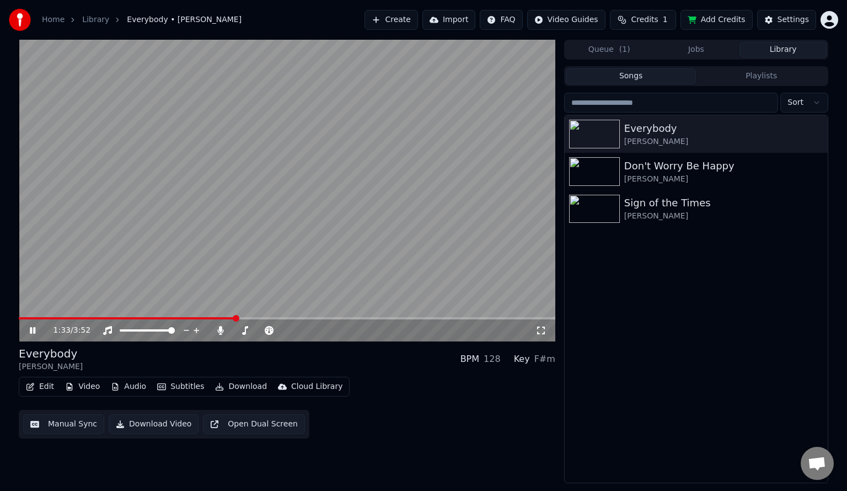
click at [543, 331] on icon at bounding box center [540, 330] width 11 height 9
click at [406, 240] on video at bounding box center [287, 191] width 537 height 302
click at [52, 390] on button "Edit" at bounding box center [40, 386] width 37 height 15
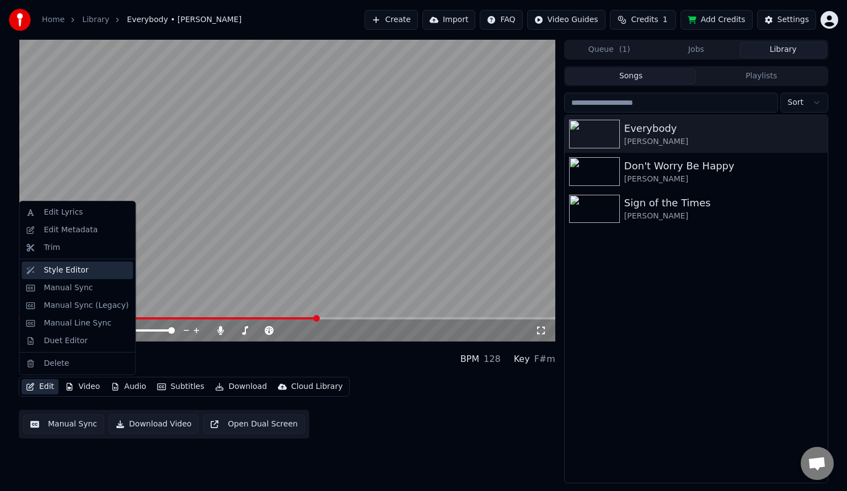
click at [56, 271] on div "Style Editor" at bounding box center [66, 270] width 45 height 11
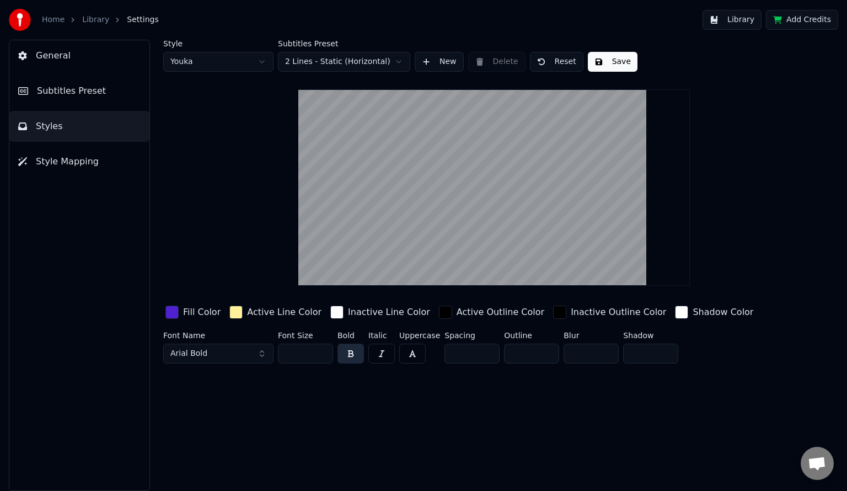
click at [77, 71] on button "General" at bounding box center [79, 55] width 140 height 31
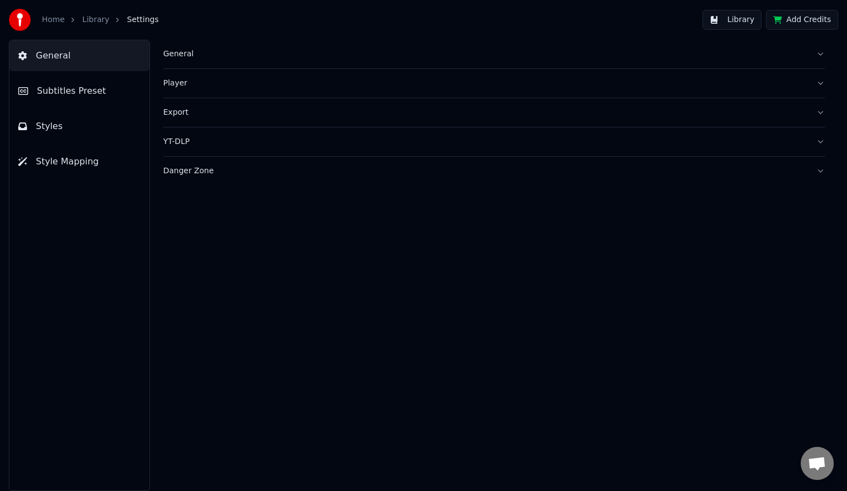
click at [112, 84] on button "Subtitles Preset" at bounding box center [79, 91] width 140 height 31
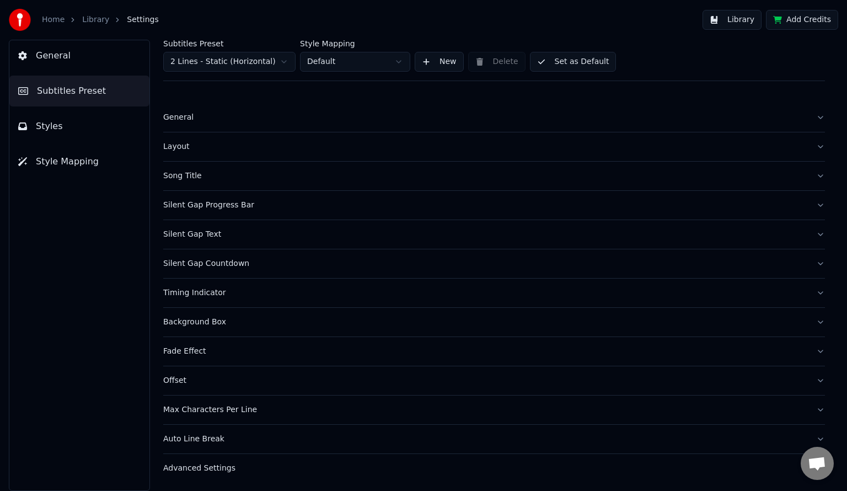
click at [214, 174] on div "Song Title" at bounding box center [485, 175] width 644 height 11
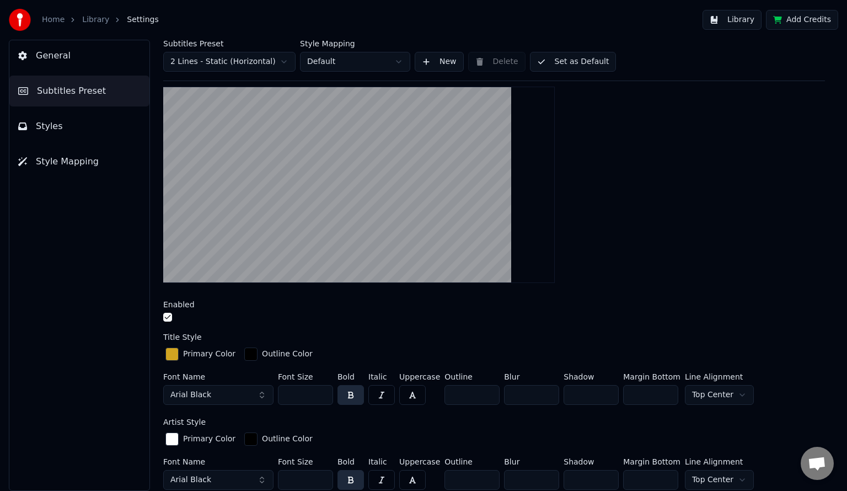
scroll to position [126, 0]
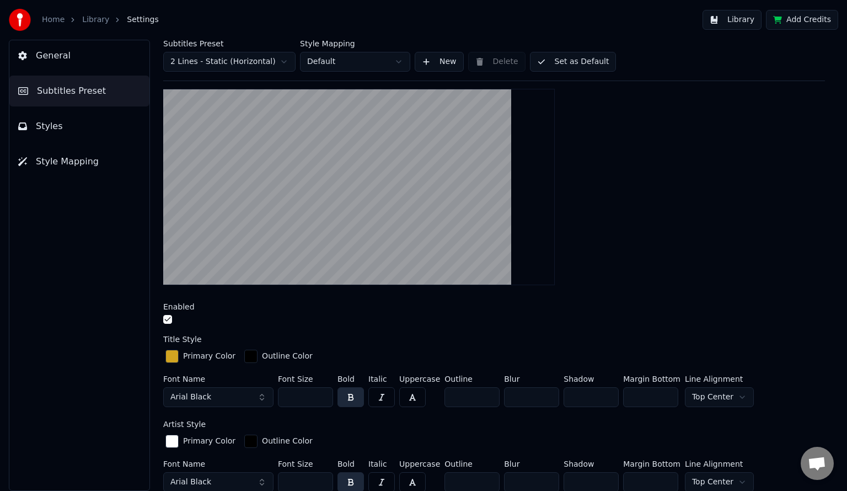
click at [168, 315] on button "button" at bounding box center [167, 319] width 9 height 9
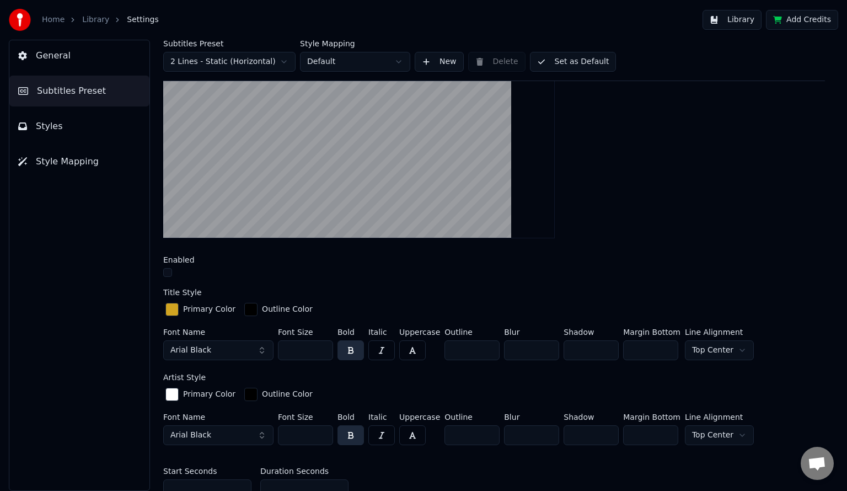
scroll to position [0, 0]
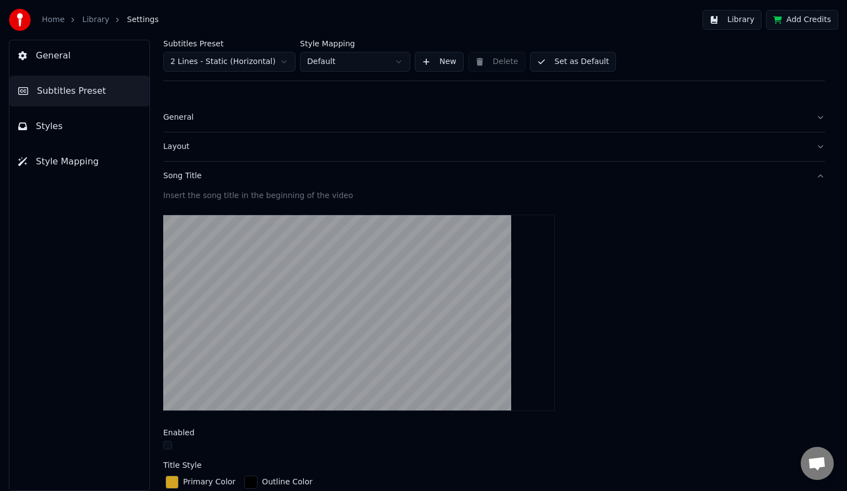
click at [596, 63] on button "Set as Default" at bounding box center [573, 62] width 87 height 20
click at [556, 62] on button "Done" at bounding box center [556, 62] width 52 height 20
click at [56, 40] on button "General" at bounding box center [79, 55] width 140 height 31
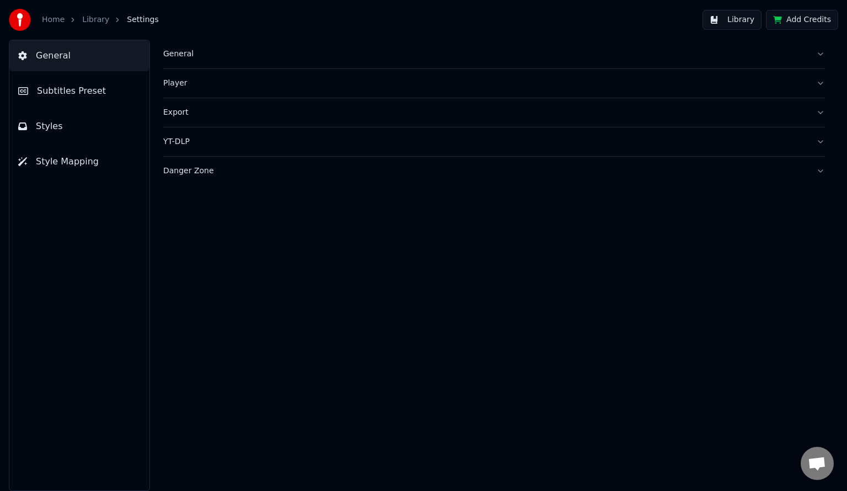
click at [58, 15] on link "Home" at bounding box center [53, 19] width 23 height 11
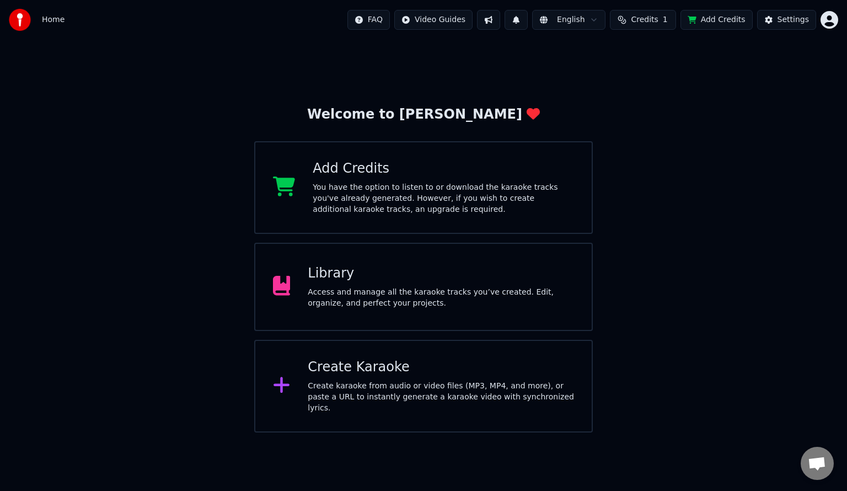
click at [437, 283] on div "Library Access and manage all the karaoke tracks you’ve created. Edit, organize…" at bounding box center [441, 287] width 266 height 44
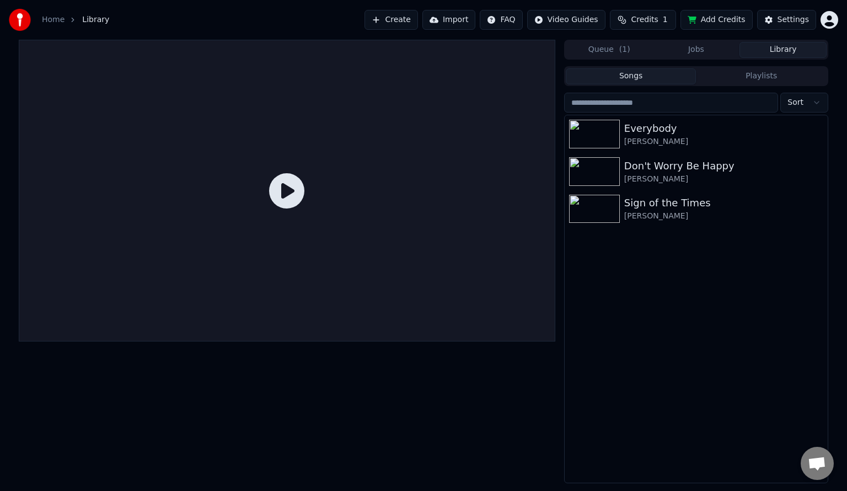
click at [308, 181] on div at bounding box center [287, 191] width 537 height 302
click at [665, 139] on div "[PERSON_NAME]" at bounding box center [723, 141] width 199 height 11
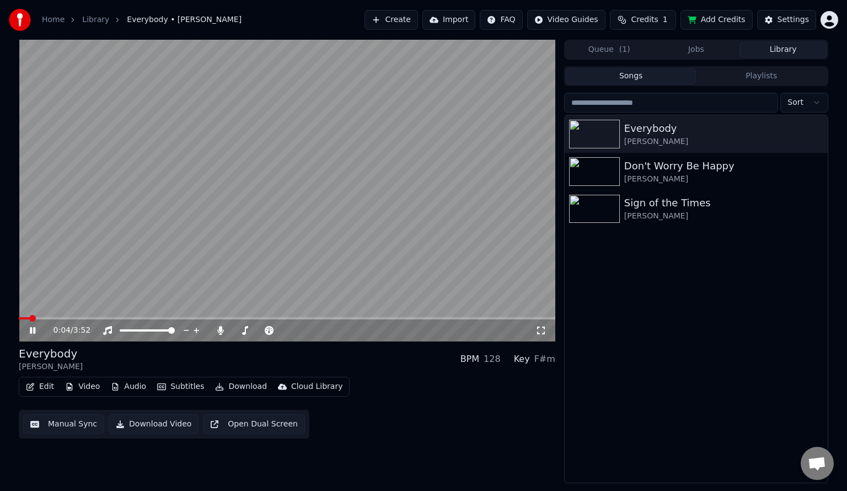
click at [541, 331] on icon at bounding box center [540, 330] width 11 height 9
click at [331, 245] on video at bounding box center [287, 191] width 537 height 302
click at [188, 322] on div "0:31 / 3:52" at bounding box center [287, 330] width 537 height 22
click at [212, 318] on span at bounding box center [287, 318] width 537 height 2
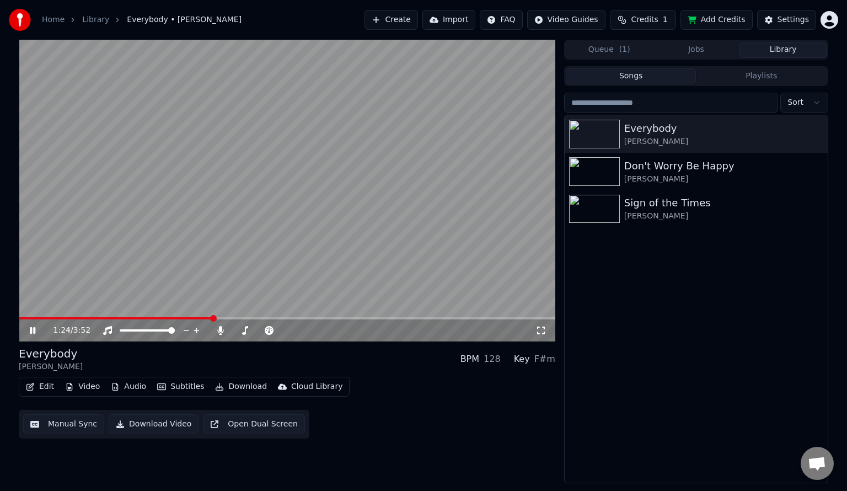
click at [212, 318] on span at bounding box center [116, 318] width 194 height 2
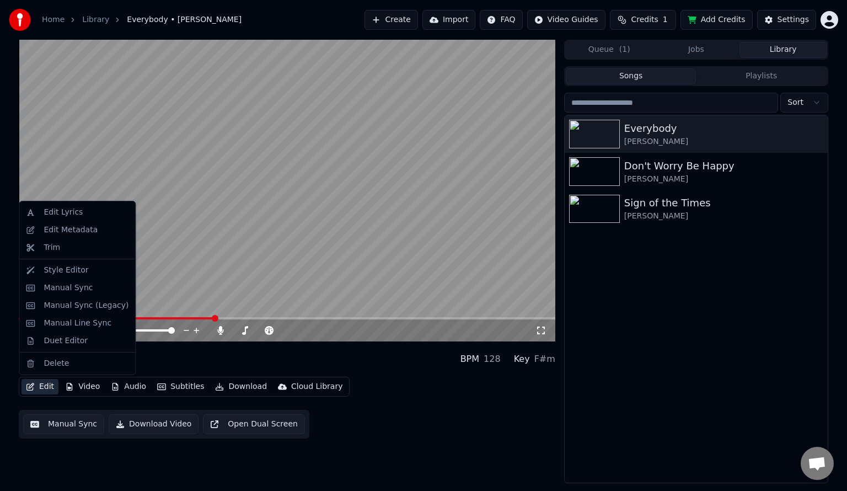
click at [26, 390] on button "Edit" at bounding box center [40, 386] width 37 height 15
click at [76, 210] on div "Edit Lyrics" at bounding box center [63, 212] width 39 height 11
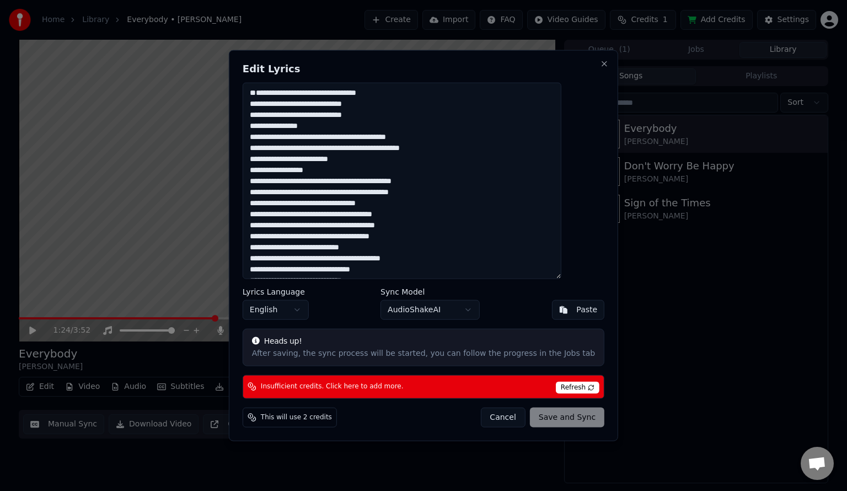
click at [387, 114] on textarea at bounding box center [402, 181] width 319 height 196
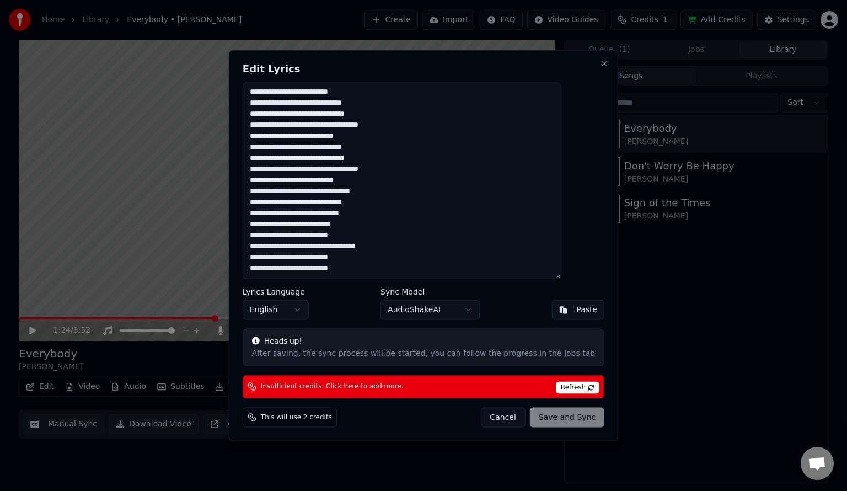
scroll to position [426, 0]
click at [562, 410] on div "Cancel Save and Sync" at bounding box center [542, 417] width 124 height 20
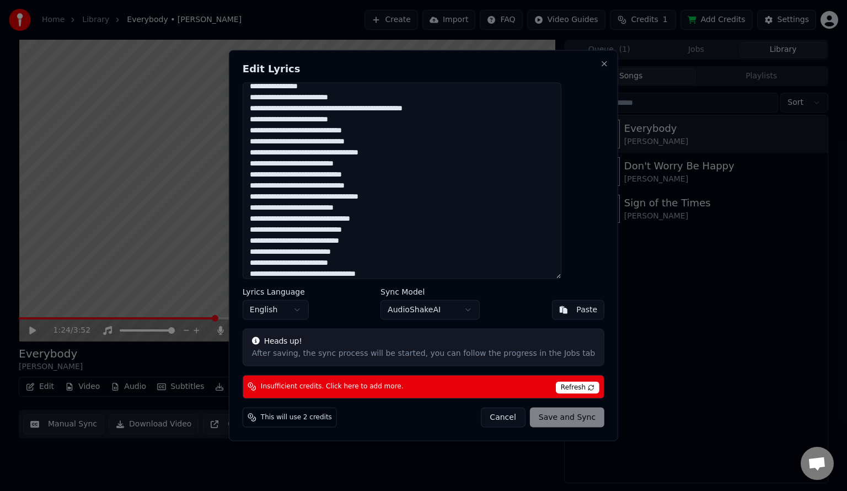
scroll to position [430, 0]
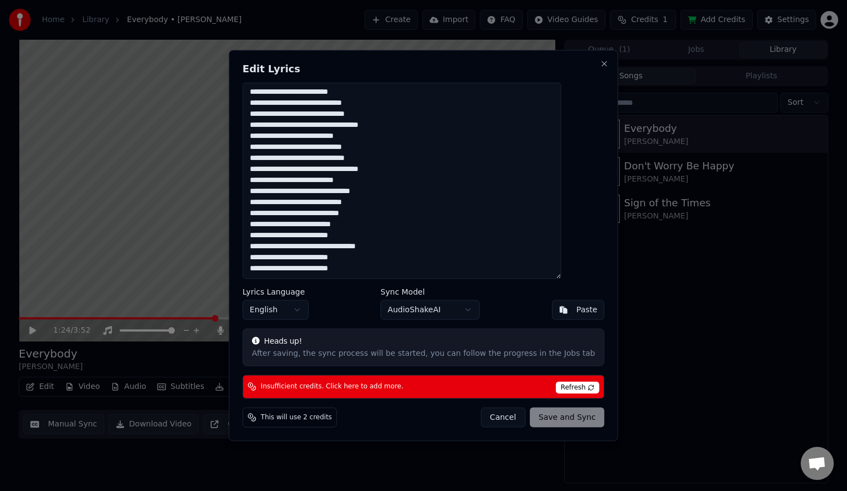
click at [280, 212] on textarea at bounding box center [402, 181] width 319 height 196
click at [496, 410] on button "Cancel" at bounding box center [502, 417] width 45 height 20
type textarea "**********"
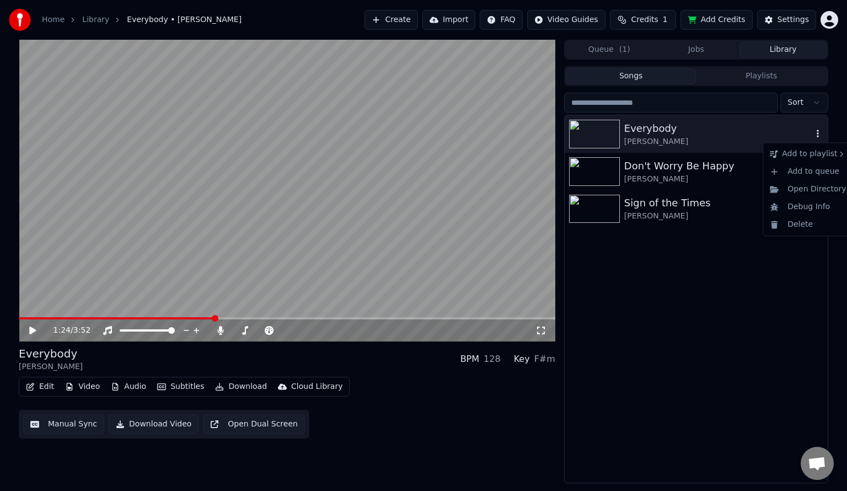
click at [822, 131] on icon "button" at bounding box center [817, 133] width 11 height 9
click at [807, 229] on div "Delete" at bounding box center [807, 225] width 85 height 18
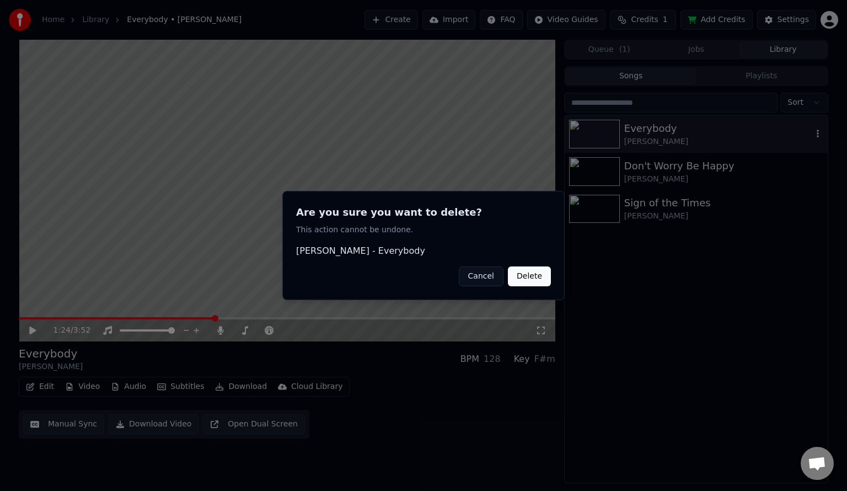
click at [532, 266] on button "Delete" at bounding box center [529, 276] width 43 height 20
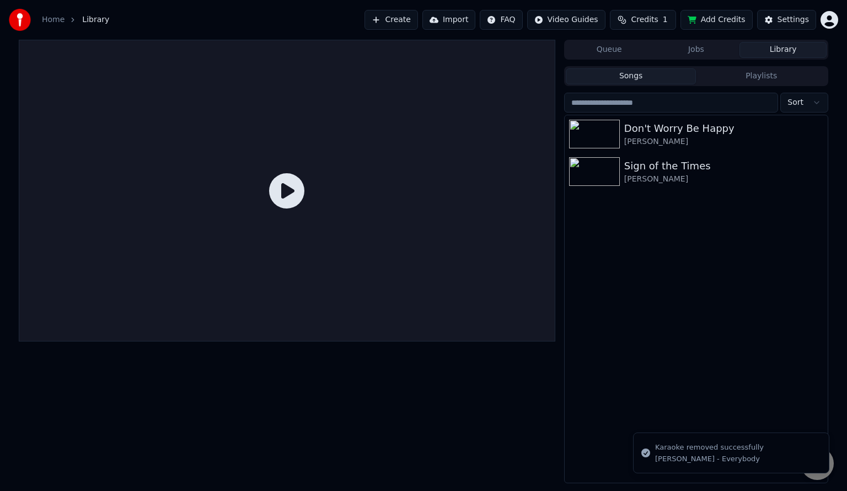
click at [656, 23] on span "Credits" at bounding box center [644, 19] width 27 height 11
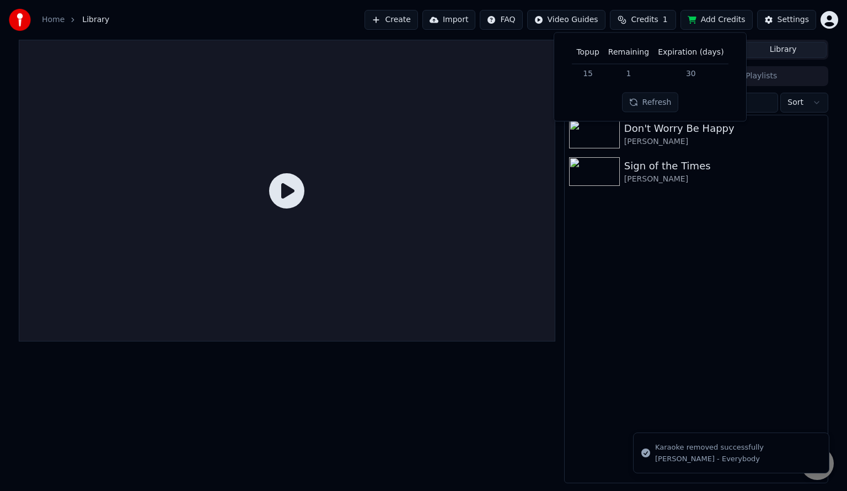
click at [737, 20] on button "Add Credits" at bounding box center [717, 20] width 72 height 20
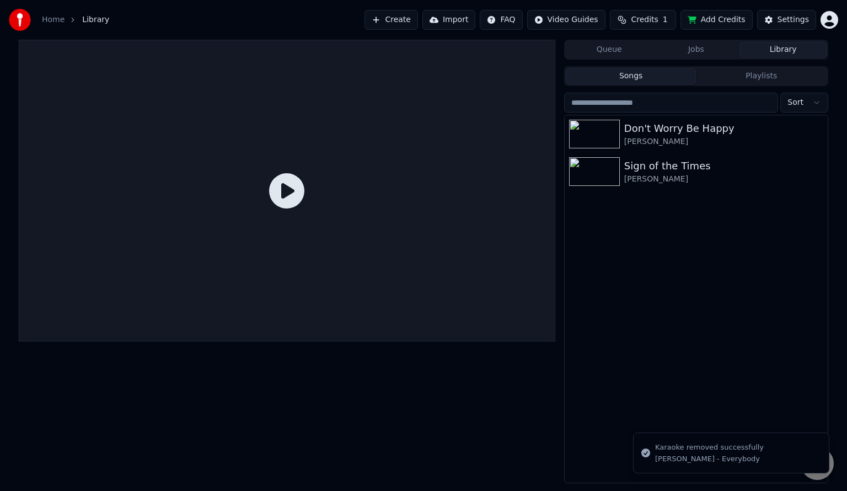
click at [824, 29] on div "Create Import FAQ Video Guides Credits 1 Add Credits Settings" at bounding box center [602, 20] width 474 height 20
click at [827, 26] on html "Home Library Create Import FAQ Video Guides Credits 1 Add Credits Settings Queu…" at bounding box center [423, 245] width 847 height 491
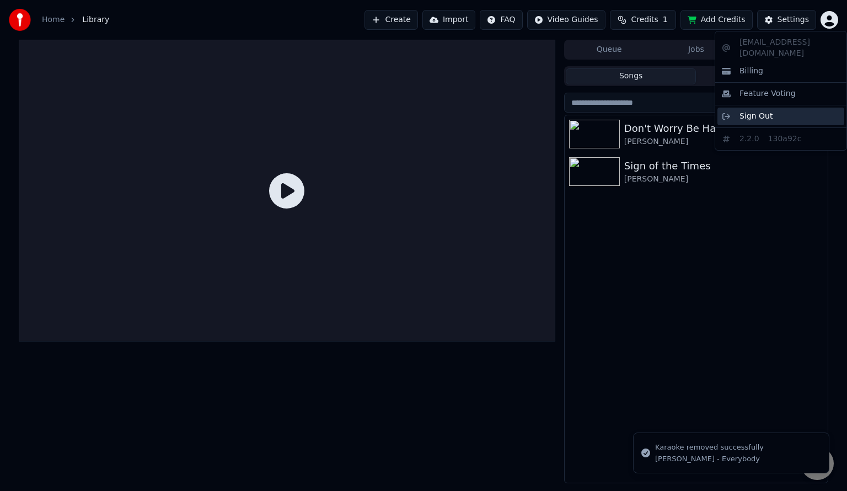
click at [758, 111] on span "Sign Out" at bounding box center [756, 116] width 33 height 11
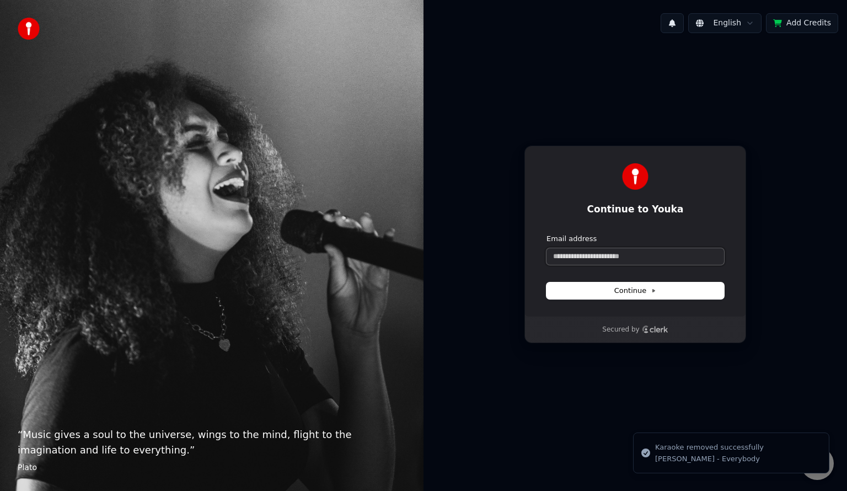
click at [635, 258] on input "Email address" at bounding box center [636, 256] width 178 height 17
click at [547, 234] on button "submit" at bounding box center [547, 234] width 0 height 0
type input "**********"
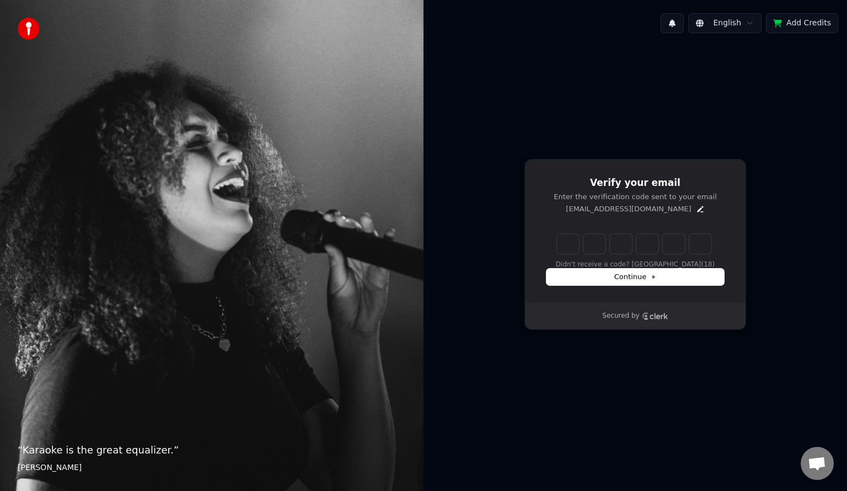
type input "*"
type input "**"
type input "*"
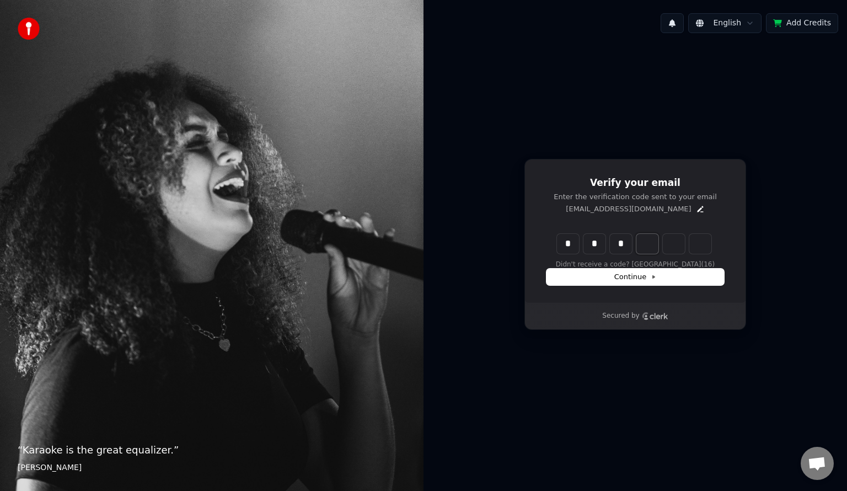
type input "***"
type input "*"
type input "****"
type input "*"
type input "******"
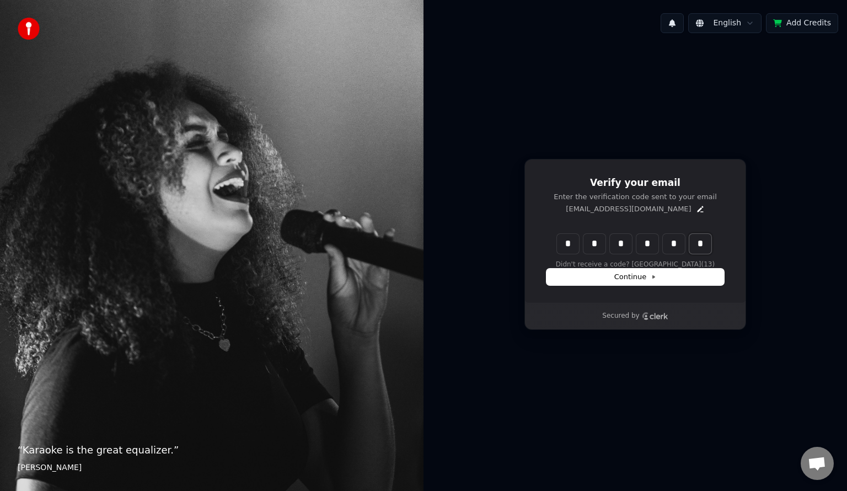
type input "*"
